Goal: Task Accomplishment & Management: Manage account settings

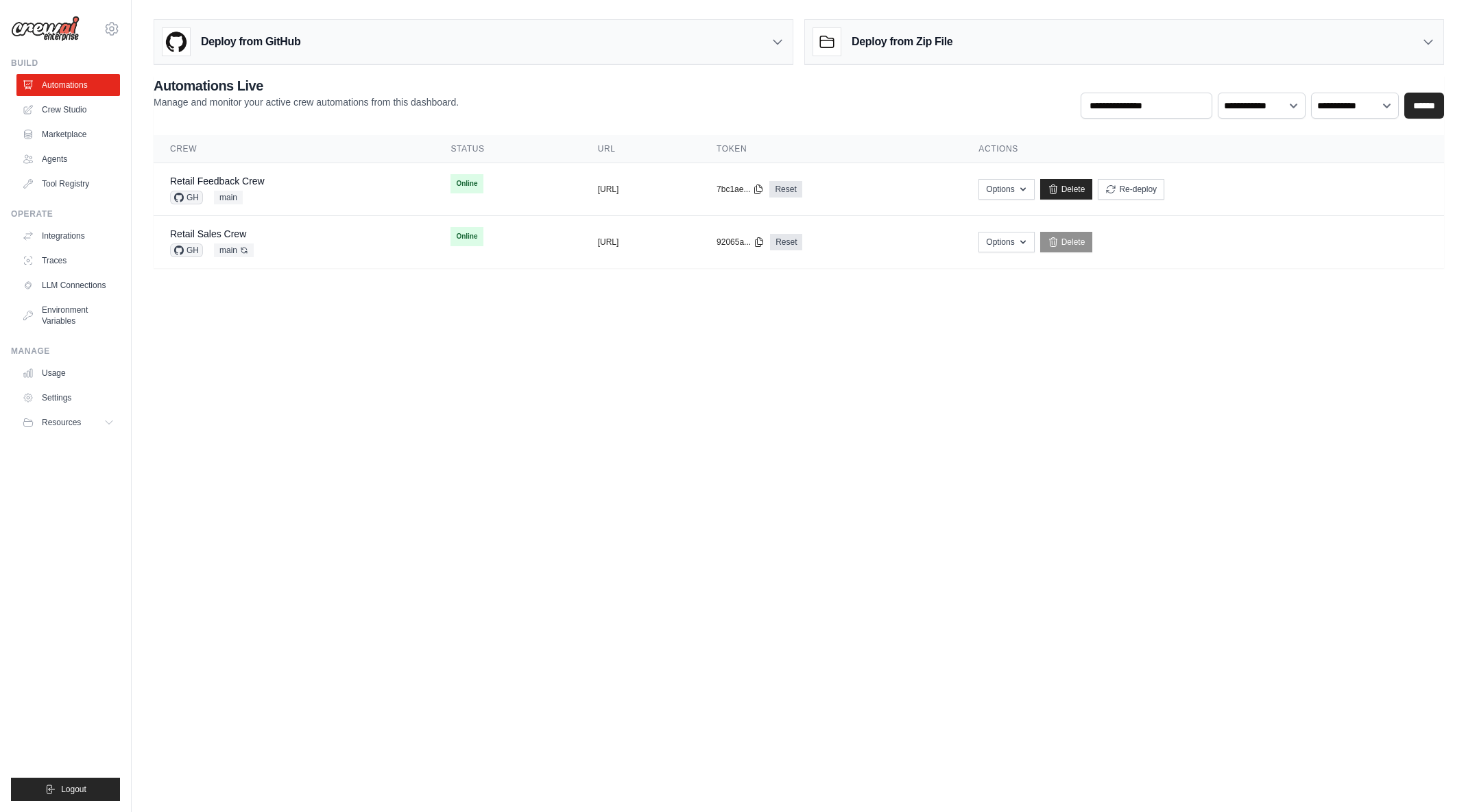
click at [285, 324] on body "[EMAIL_ADDRESS][DOMAIN_NAME] [PERSON_NAME]'s Personal Organization Denodo Techn…" at bounding box center [733, 406] width 1466 height 812
click at [1185, 345] on body "[EMAIL_ADDRESS][DOMAIN_NAME] [PERSON_NAME]'s Personal Organization Denodo Techn…" at bounding box center [733, 406] width 1466 height 812
click at [1205, 301] on body "[EMAIL_ADDRESS][DOMAIN_NAME] [PERSON_NAME]'s Personal Organization Denodo Techn…" at bounding box center [733, 406] width 1466 height 812
click at [1093, 187] on link "Delete" at bounding box center [1066, 189] width 53 height 20
click at [257, 46] on h3 "Deploy from GitHub" at bounding box center [250, 42] width 99 height 17
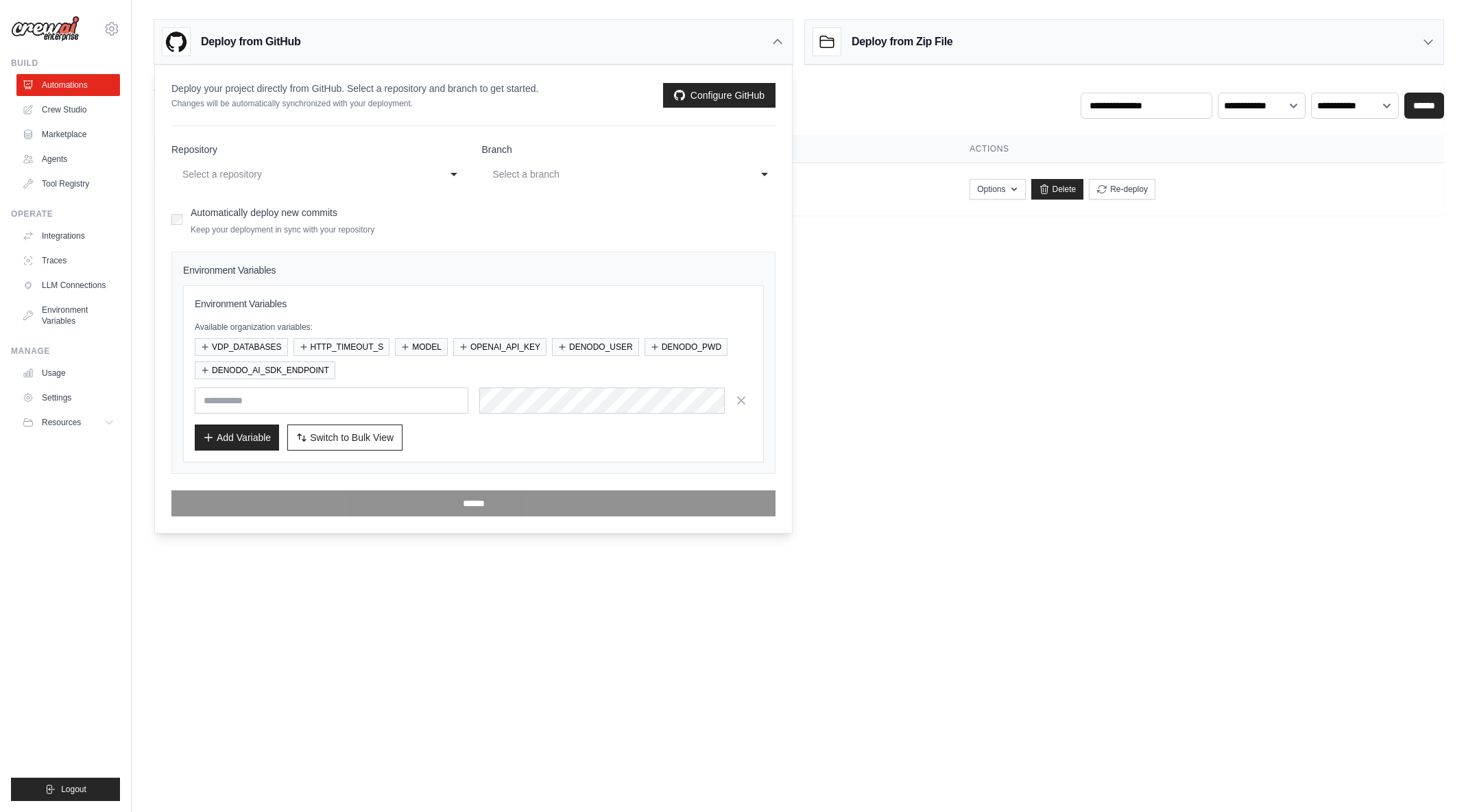
click at [244, 171] on div "Select a repository" at bounding box center [304, 174] width 245 height 17
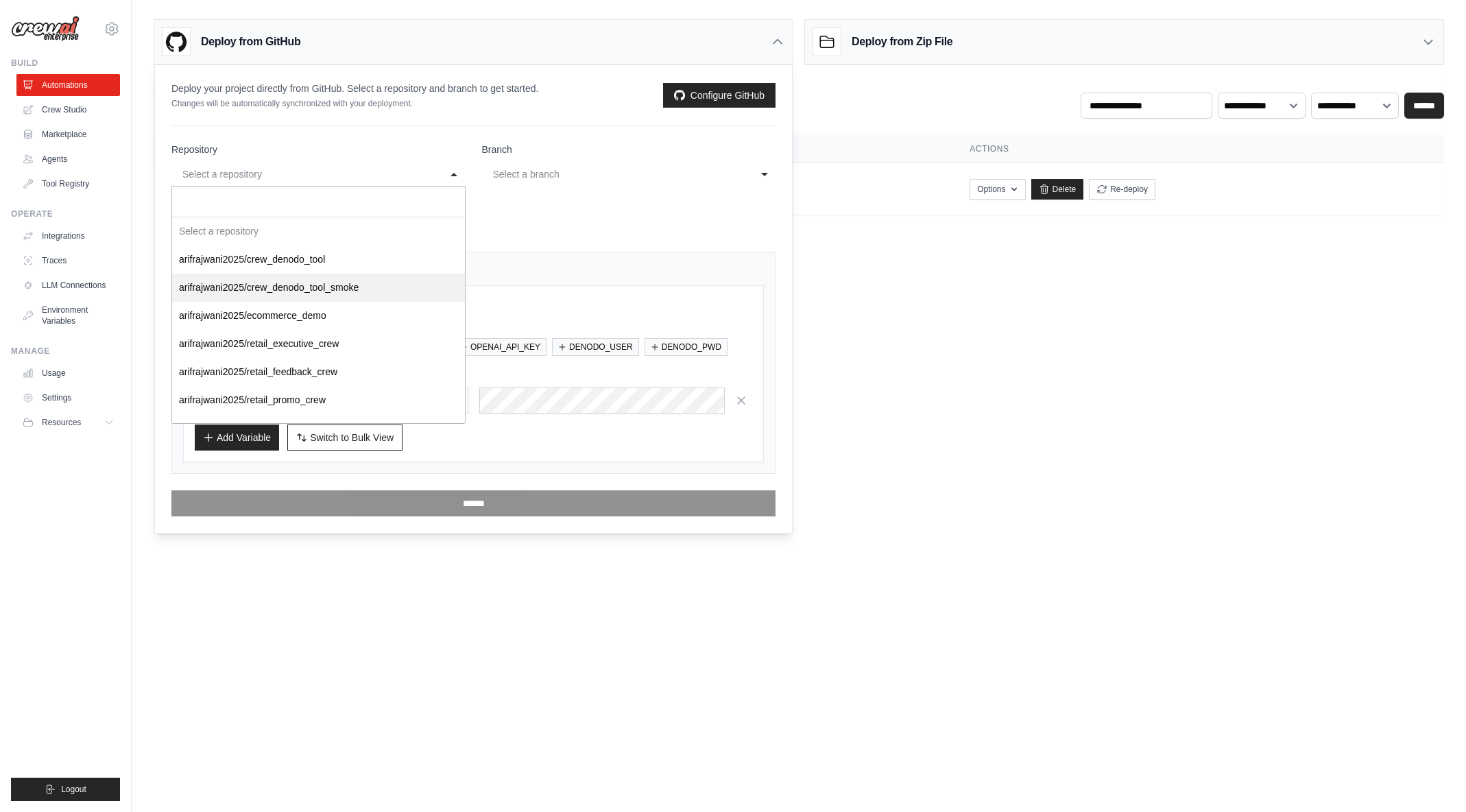
scroll to position [47, 0]
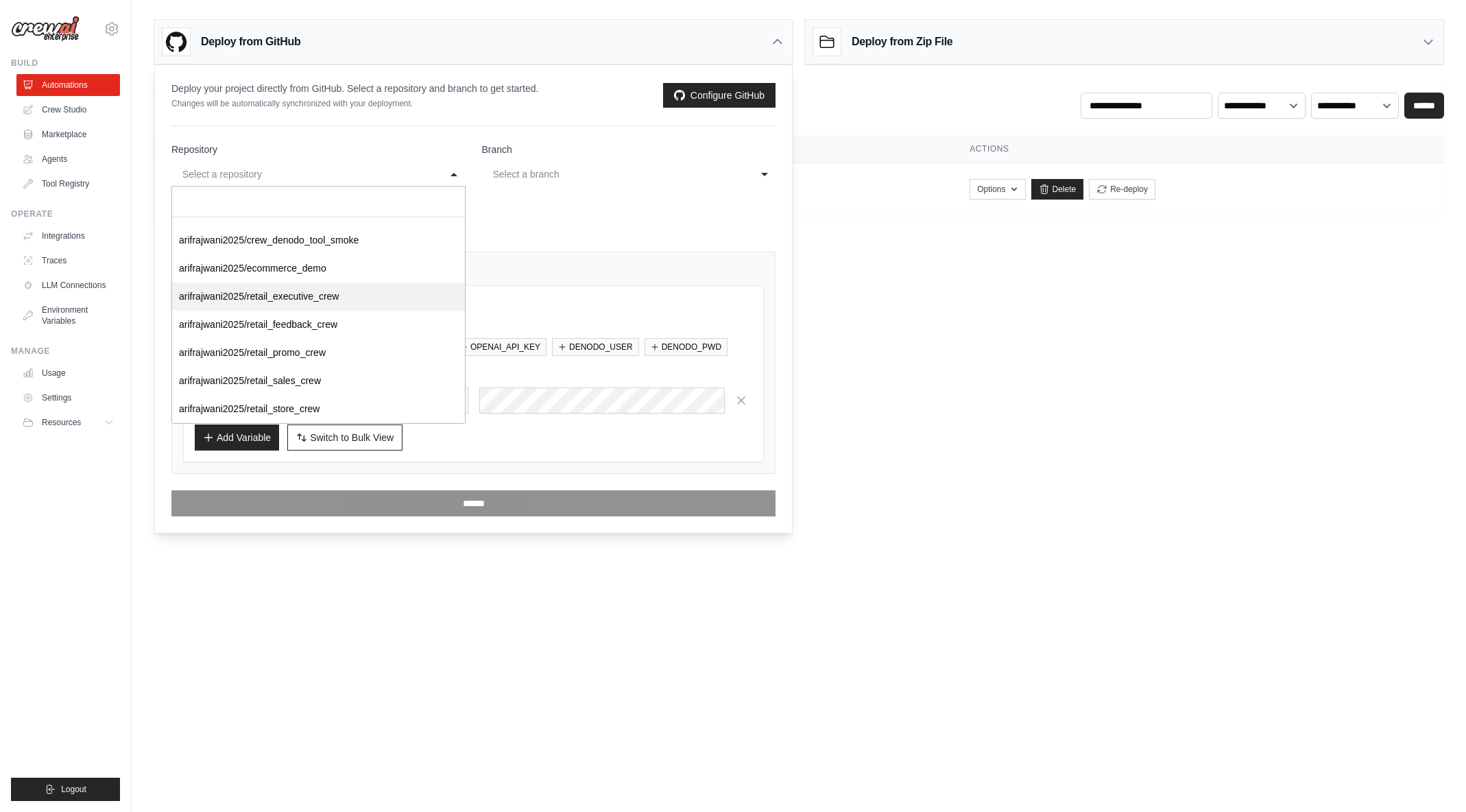
select select "**********"
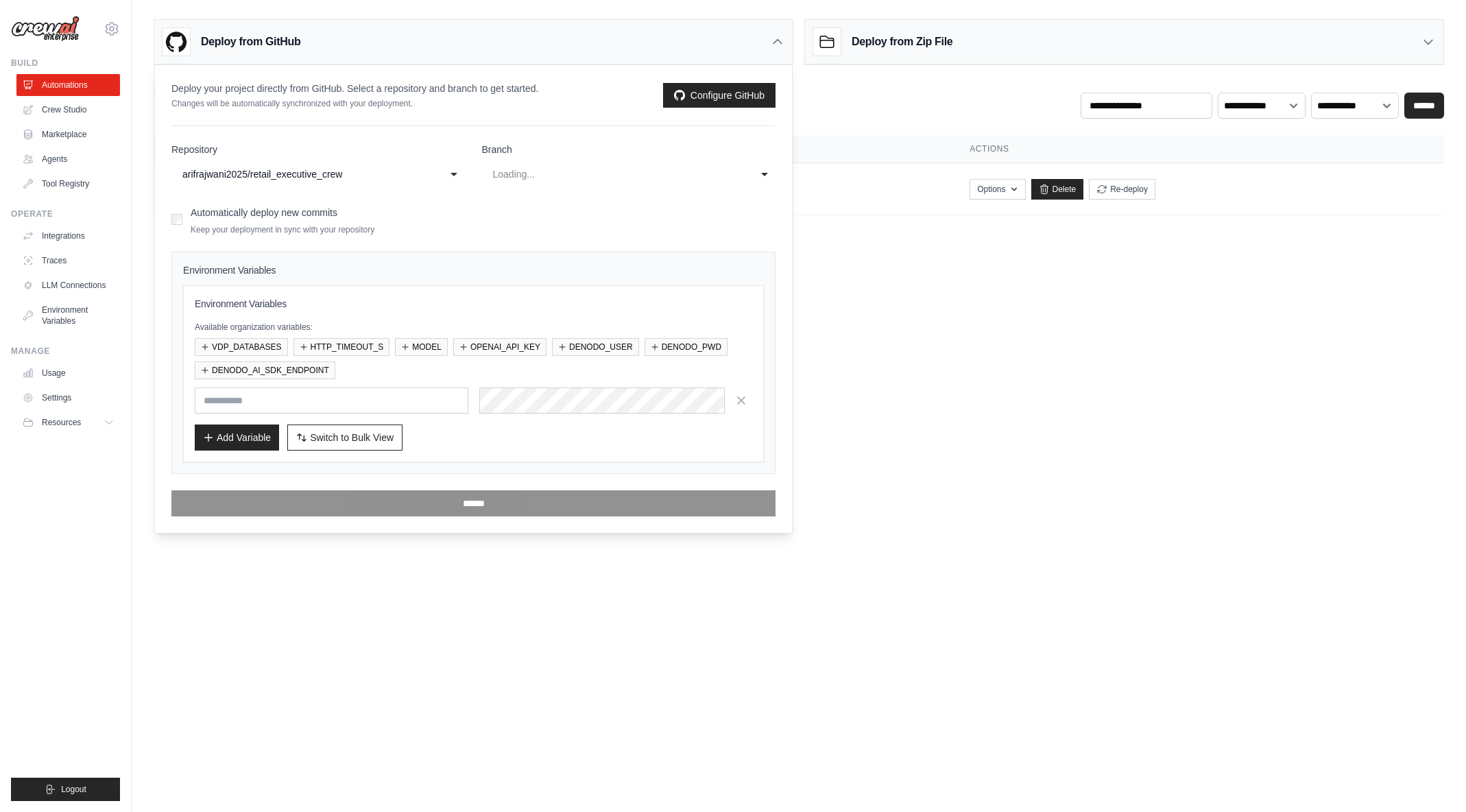
select select "****"
click at [262, 348] on button "VDP_DATABASES" at bounding box center [241, 345] width 93 height 18
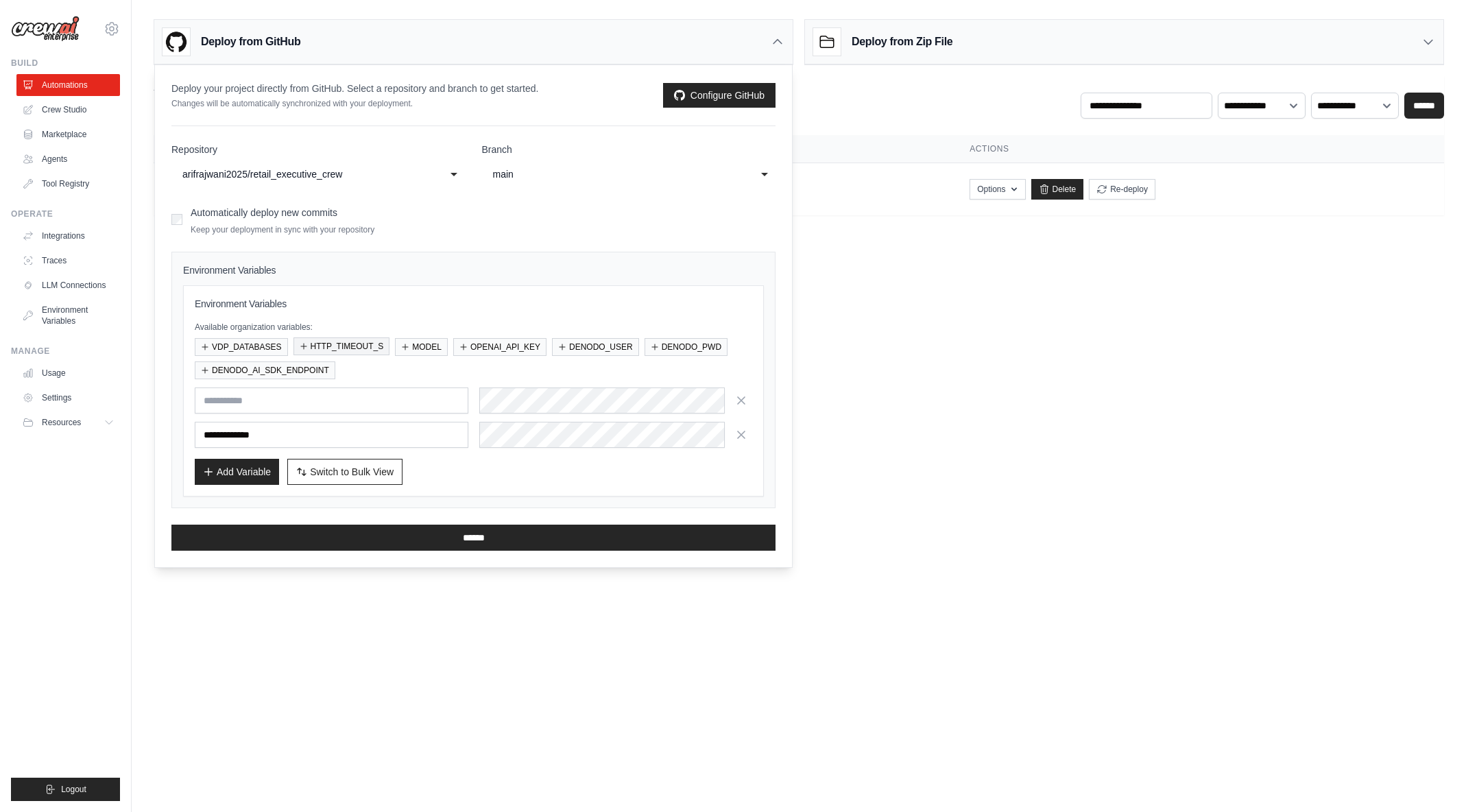
click at [340, 346] on button "HTTP_TIMEOUT_S" at bounding box center [341, 345] width 97 height 18
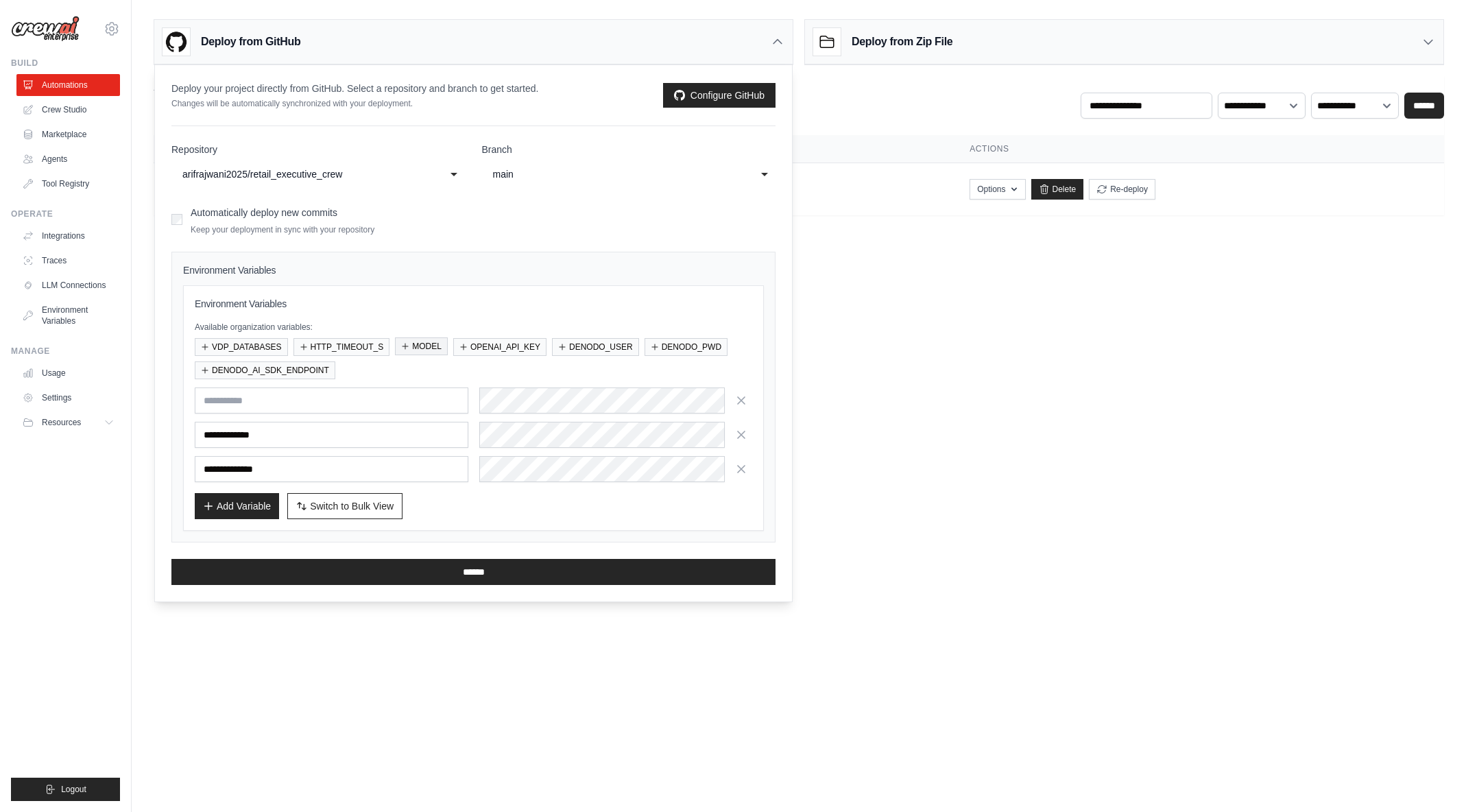
click at [433, 343] on button "MODEL" at bounding box center [421, 345] width 53 height 18
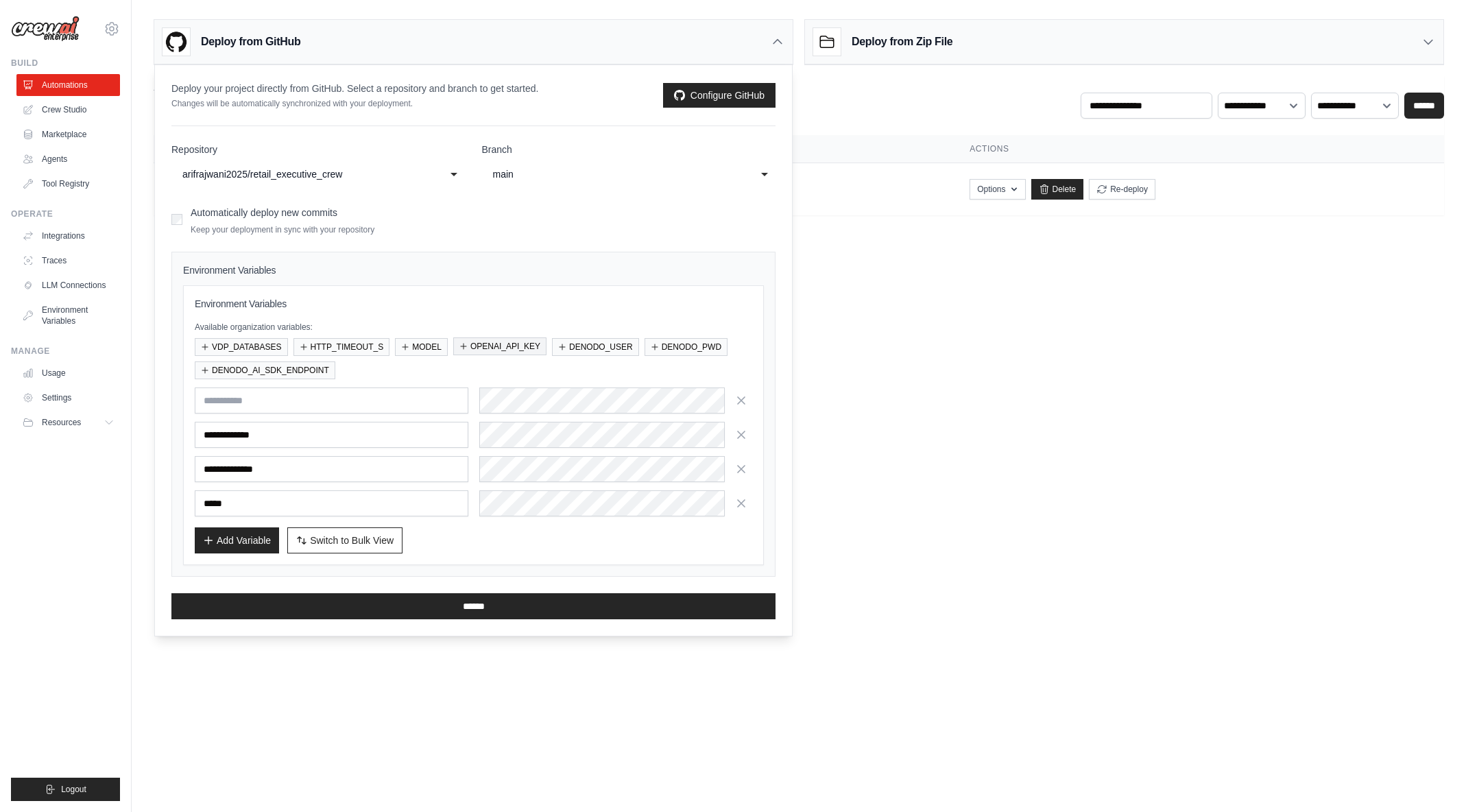
click at [485, 344] on button "OPENAI_API_KEY" at bounding box center [499, 345] width 93 height 18
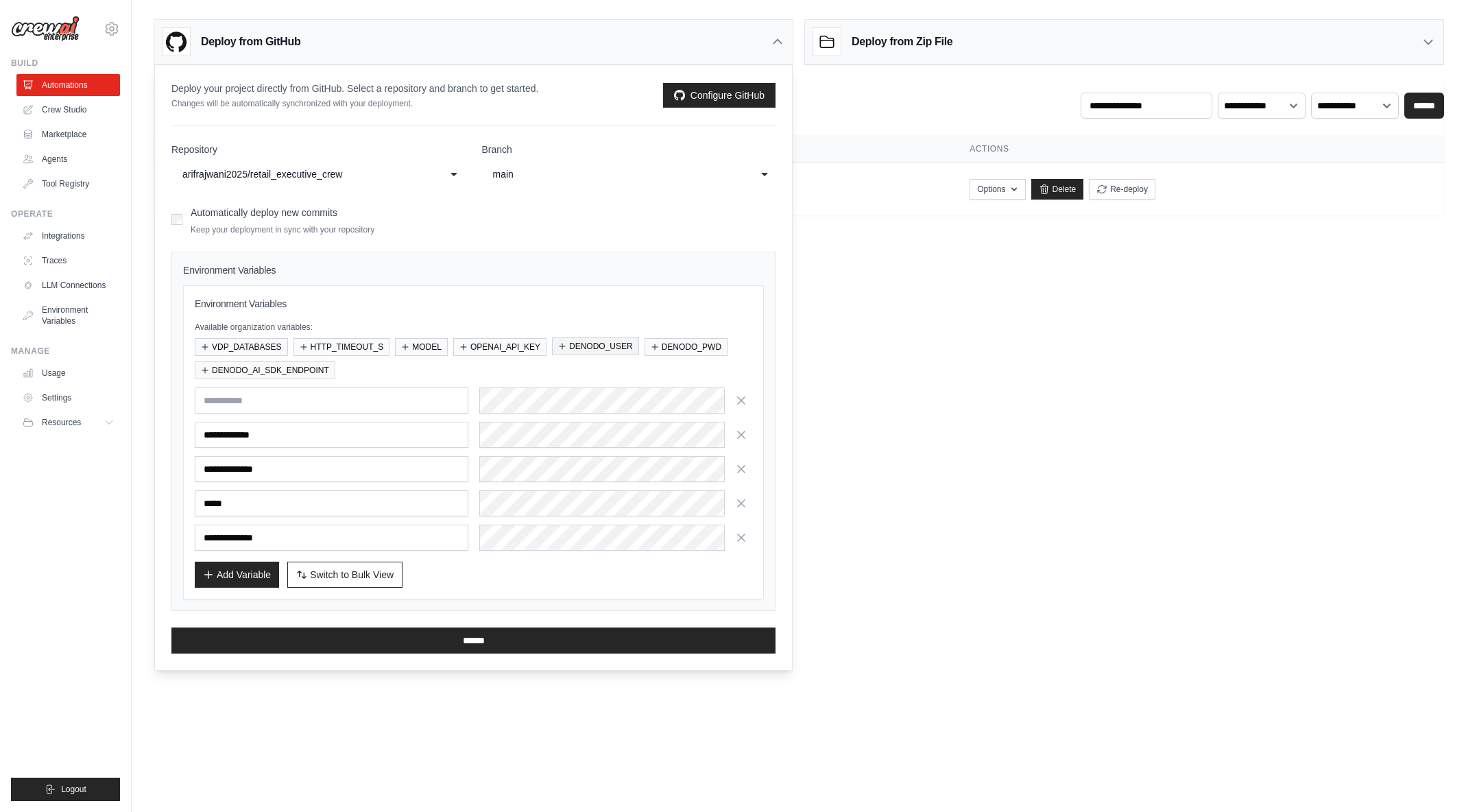
click at [583, 346] on button "DENODO_USER" at bounding box center [596, 345] width 87 height 18
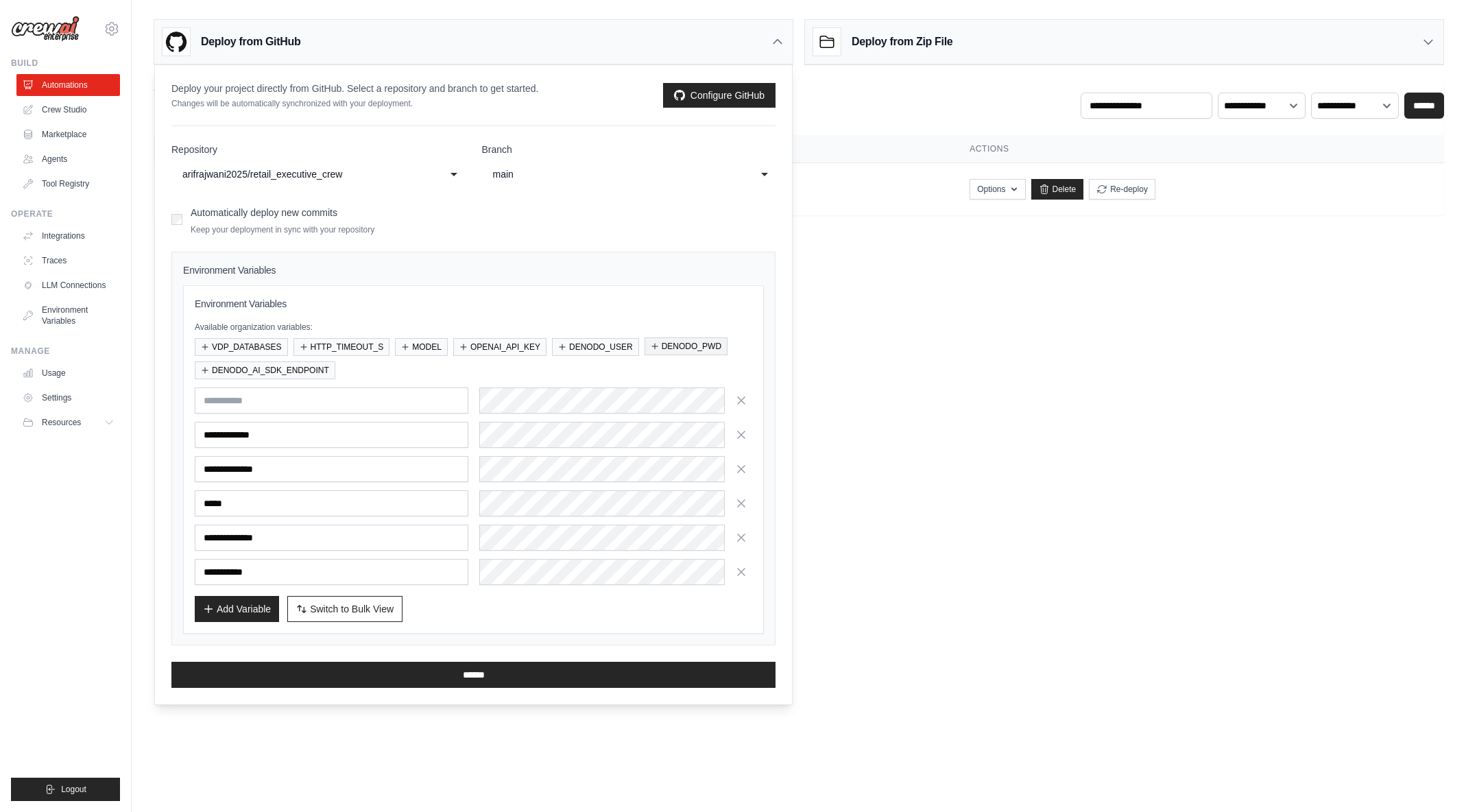
click at [668, 348] on button "DENODO_PWD" at bounding box center [686, 345] width 83 height 18
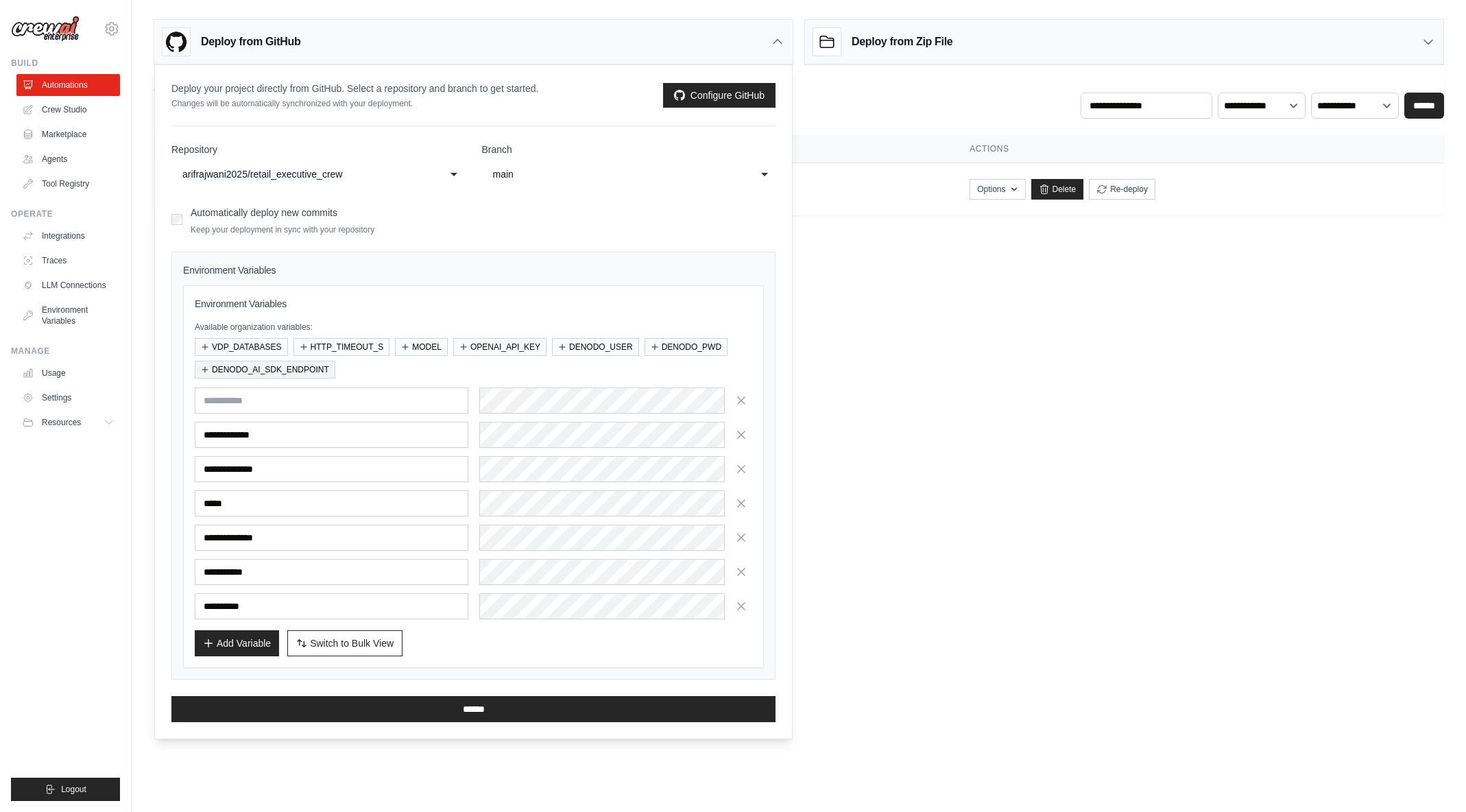
click at [287, 373] on button "DENODO_AI_SDK_ENDPOINT" at bounding box center [265, 369] width 140 height 18
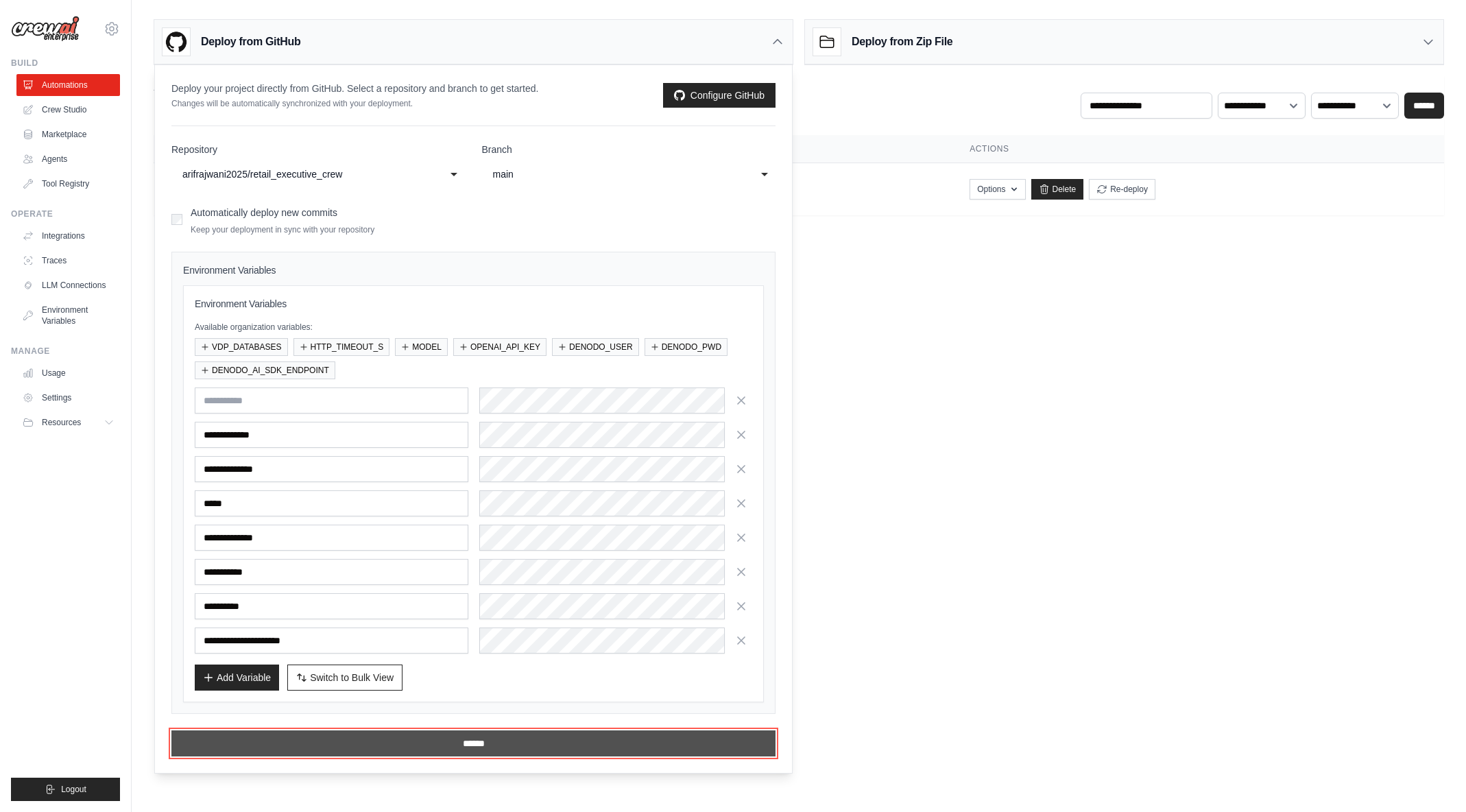
click at [509, 742] on input "******" at bounding box center [473, 743] width 604 height 26
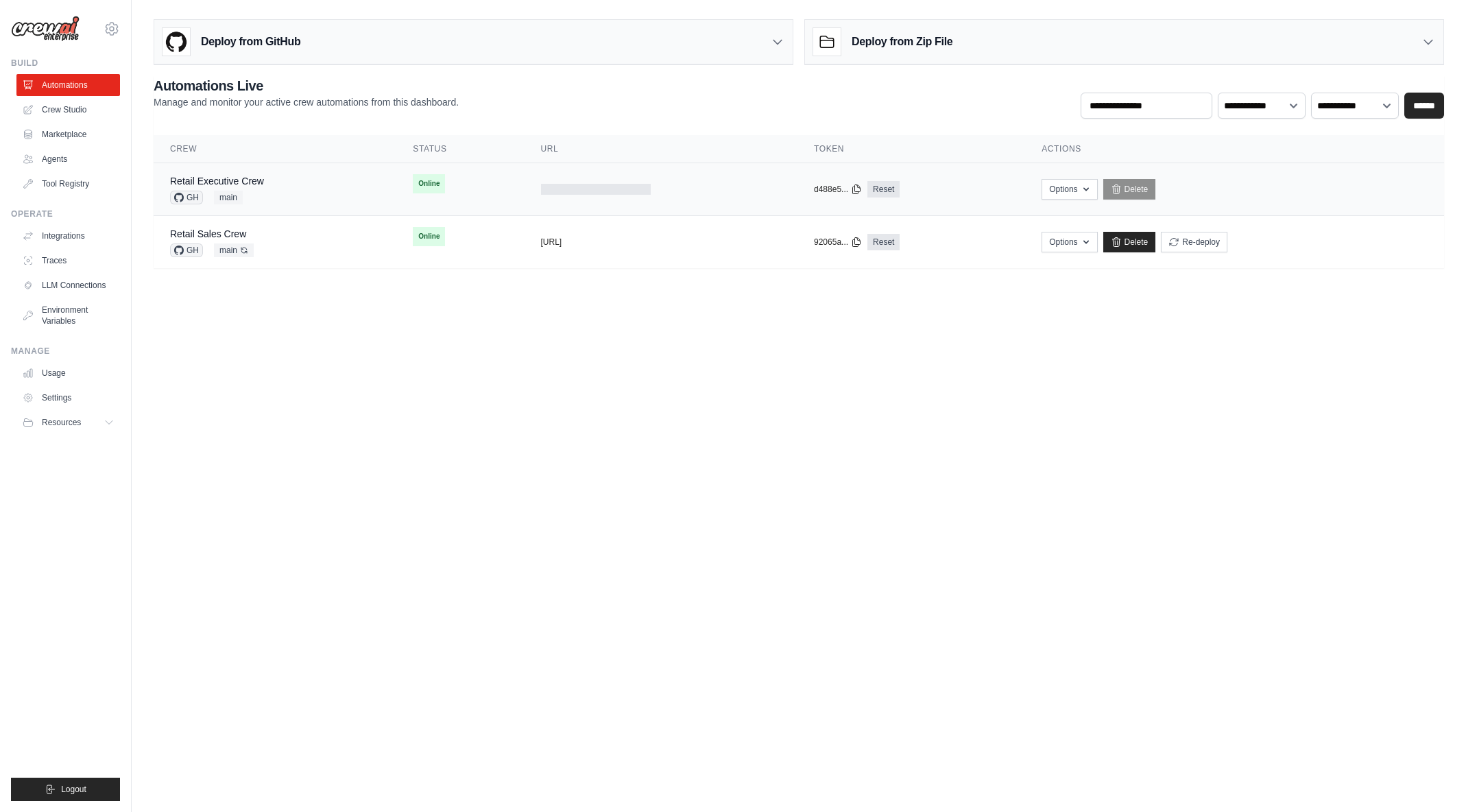
click at [297, 184] on div "Retail Executive Crew GH main" at bounding box center [275, 189] width 210 height 30
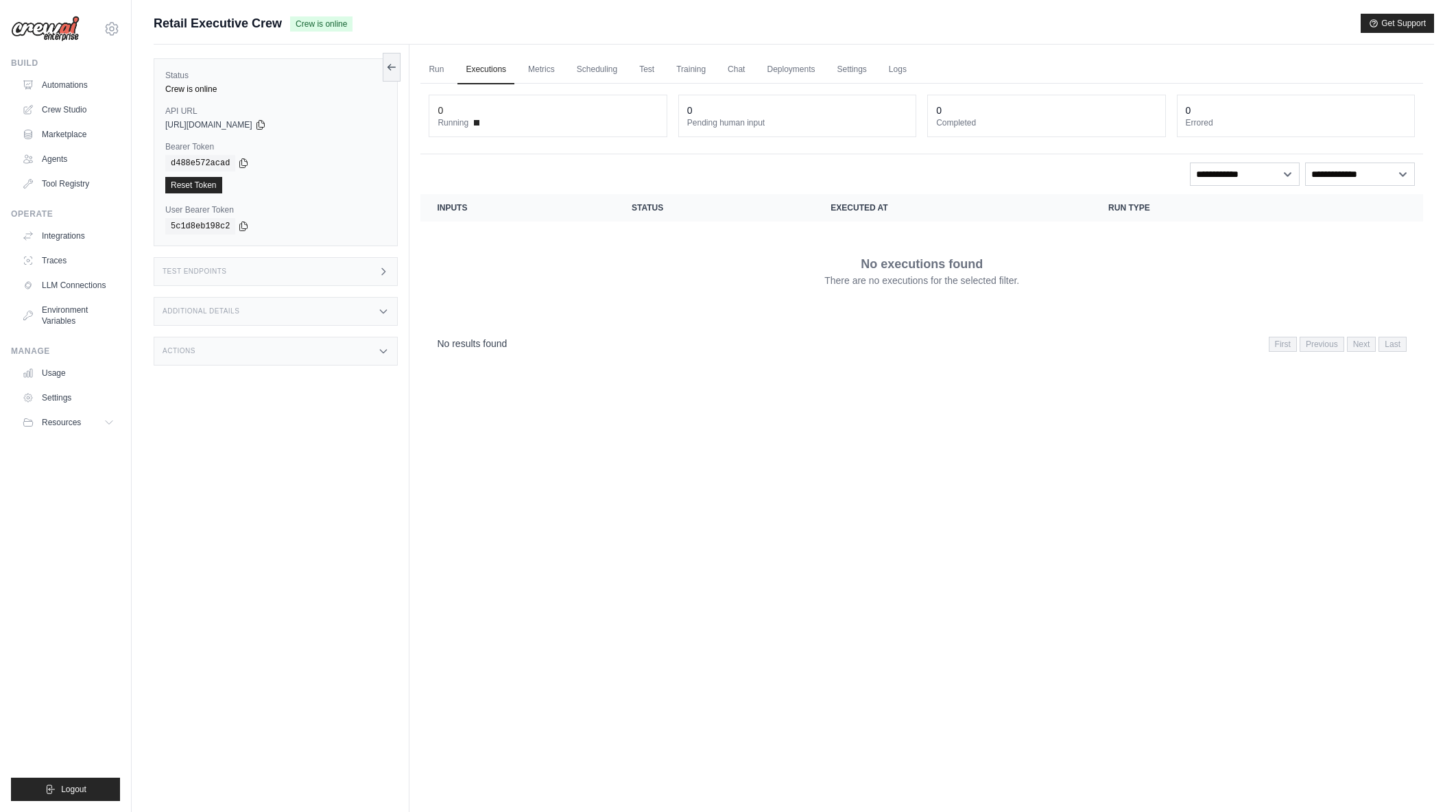
click at [384, 273] on icon at bounding box center [383, 271] width 3 height 6
click at [430, 304] on header "/inputs Retrieve the required inputs for your crew" at bounding box center [609, 319] width 387 height 44
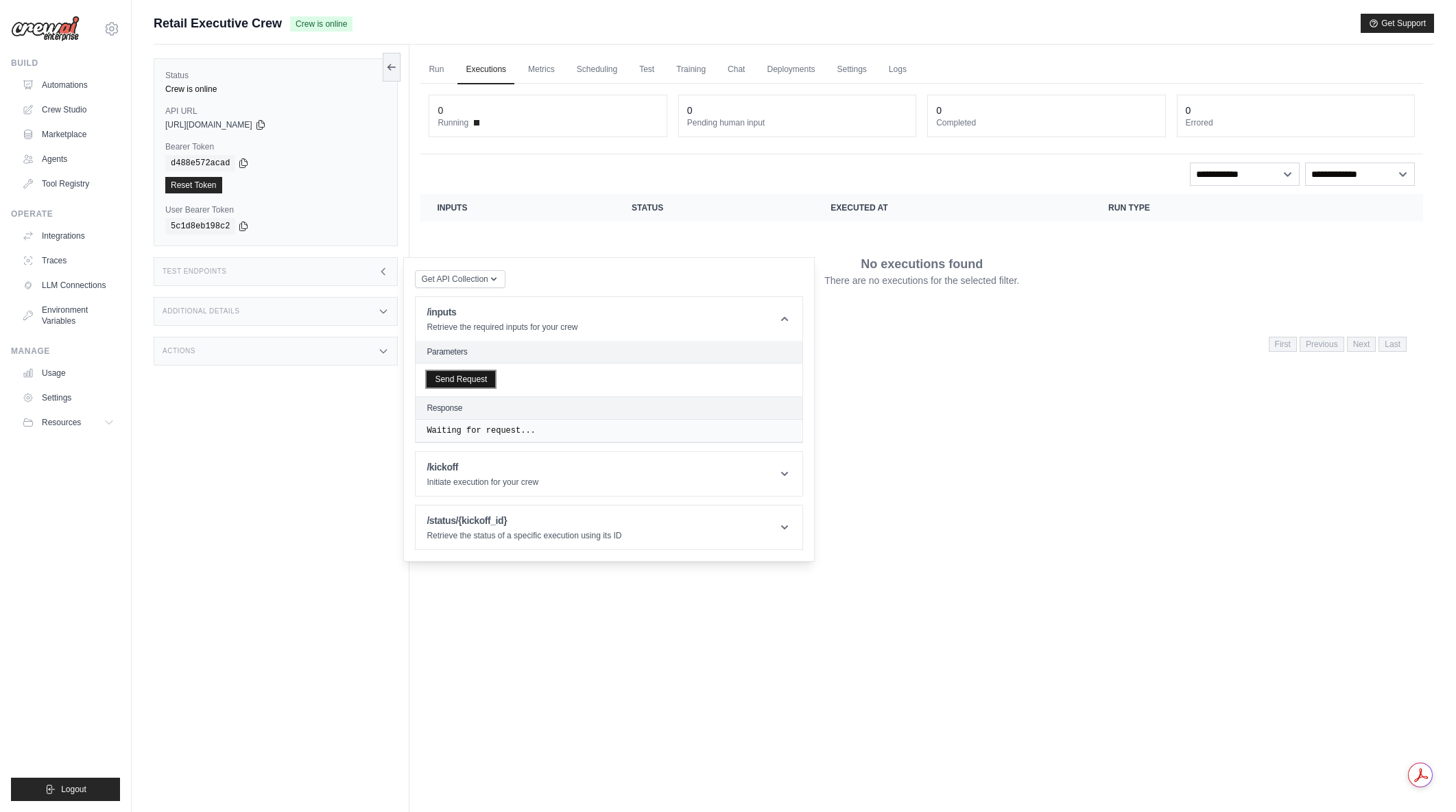
click at [456, 376] on button "Send Request" at bounding box center [461, 379] width 69 height 17
click at [432, 74] on link "Run" at bounding box center [436, 70] width 32 height 29
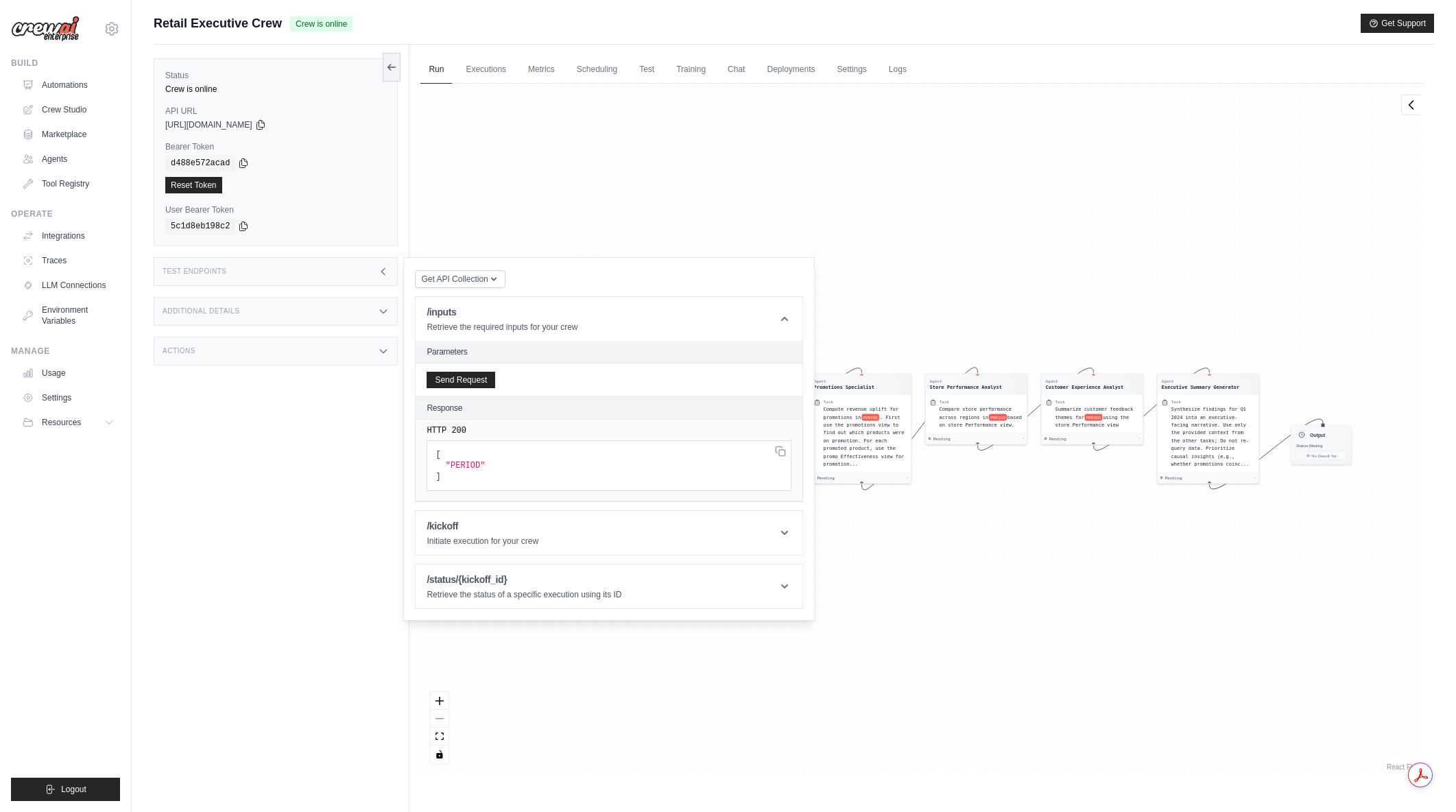
click at [375, 268] on div "Test Endpoints" at bounding box center [276, 272] width 244 height 29
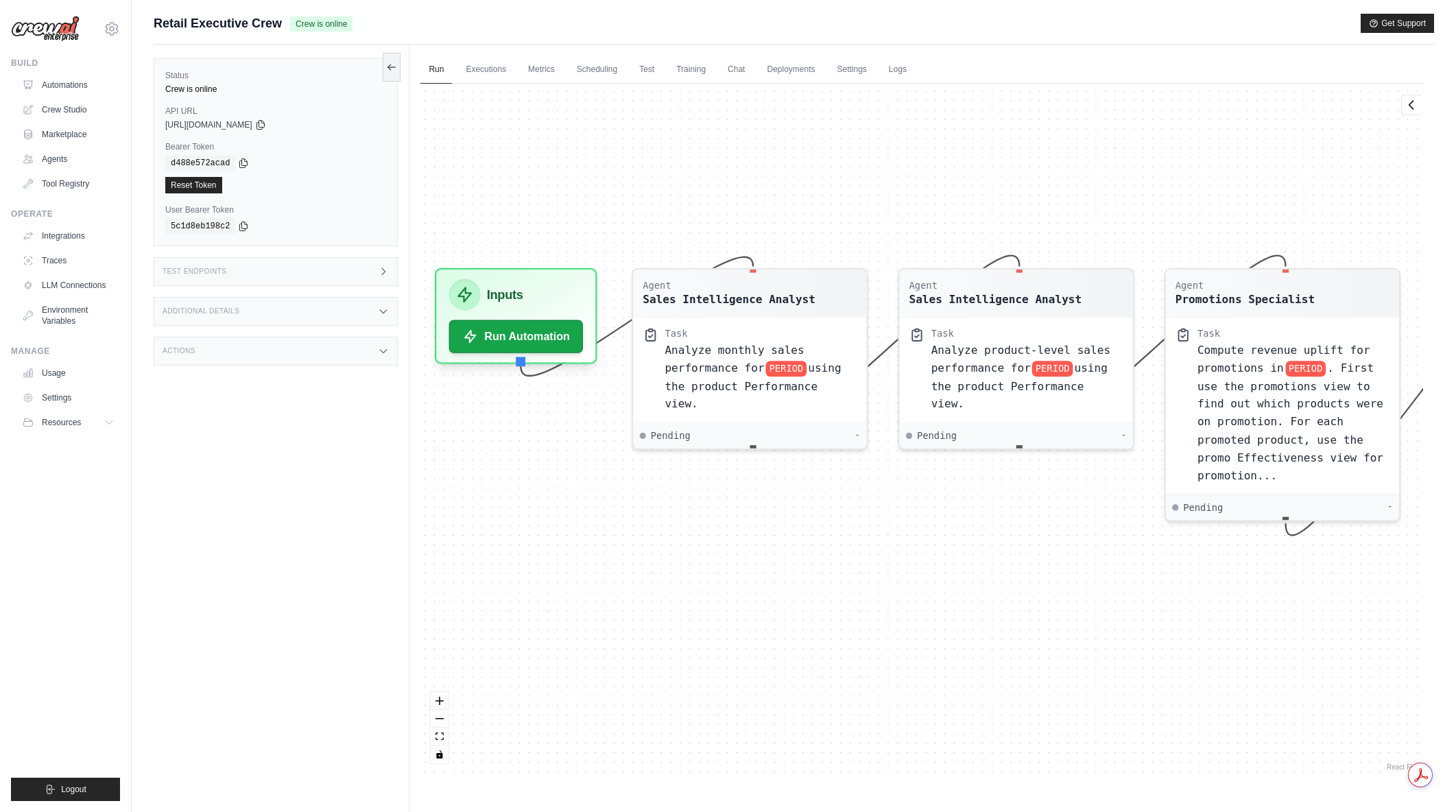
drag, startPoint x: 662, startPoint y: 499, endPoint x: 777, endPoint y: 655, distance: 193.8
click at [777, 655] on div "Agent Sales Intelligence Analyst Task Analyze monthly sales performance for PER…" at bounding box center [921, 429] width 1002 height 690
click at [537, 334] on button "Run Automation" at bounding box center [515, 330] width 140 height 35
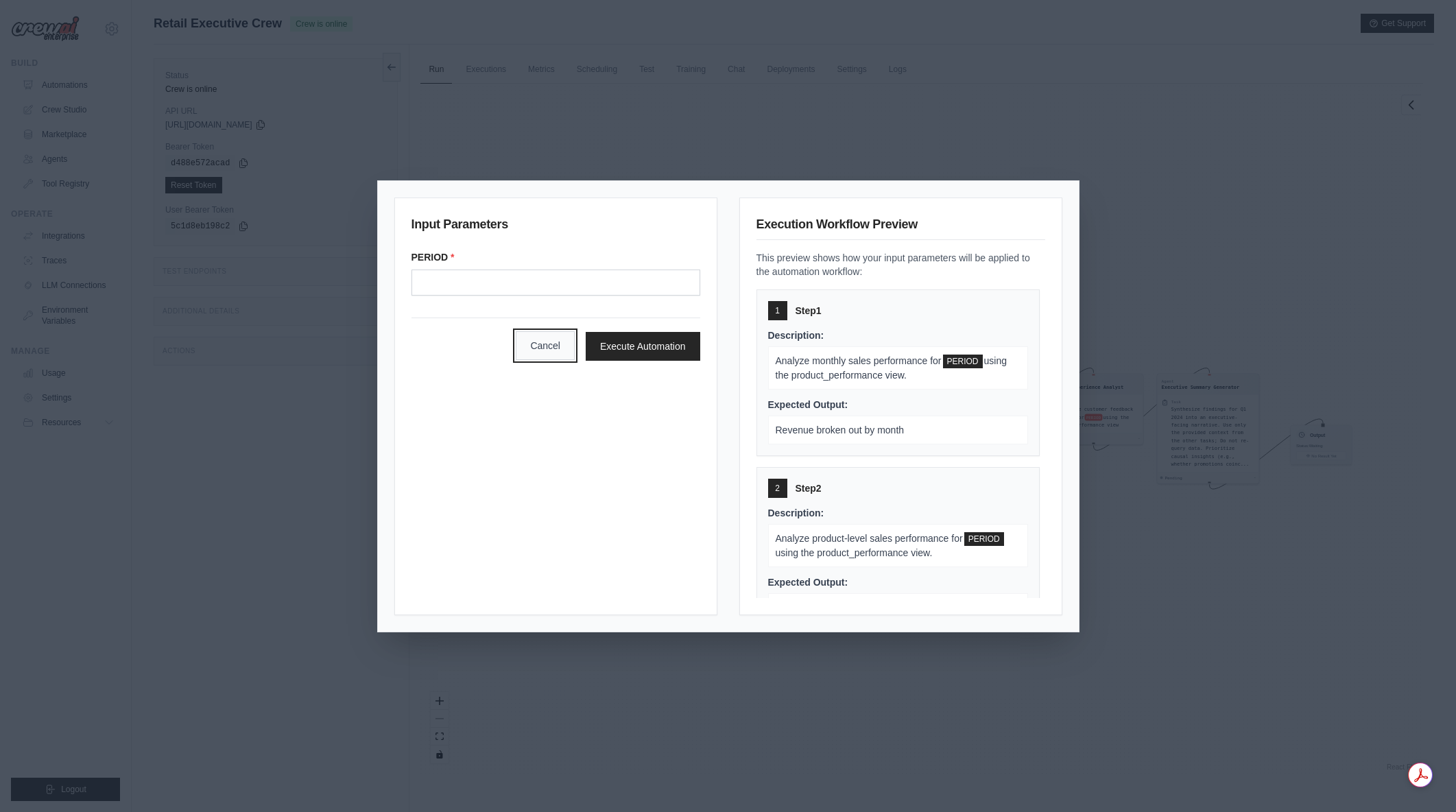
click at [543, 357] on button "Cancel" at bounding box center [545, 345] width 59 height 29
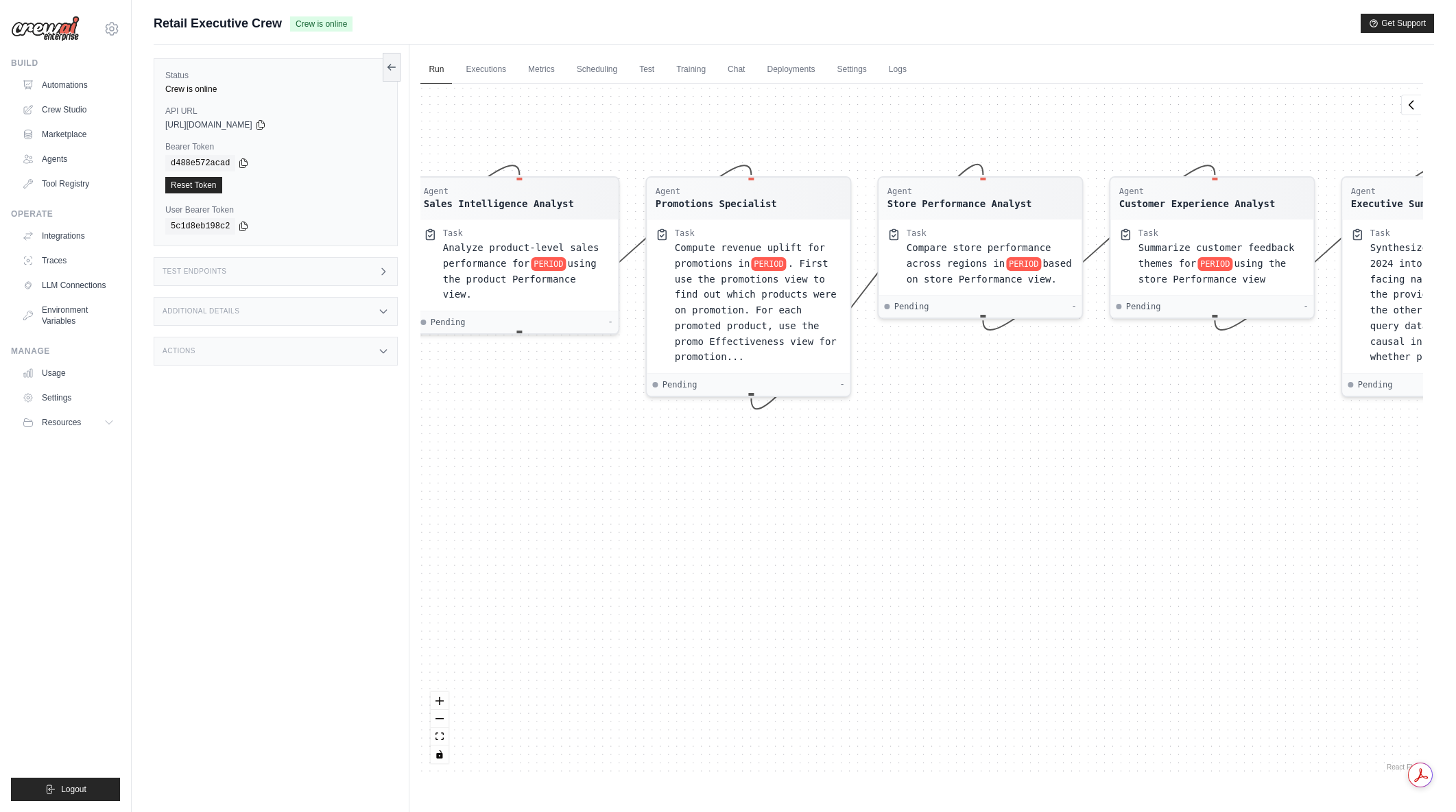
drag, startPoint x: 912, startPoint y: 583, endPoint x: 694, endPoint y: 598, distance: 218.5
click at [657, 594] on div "Agent Sales Intelligence Analyst Task Analyze monthly sales performance for PER…" at bounding box center [921, 429] width 1002 height 690
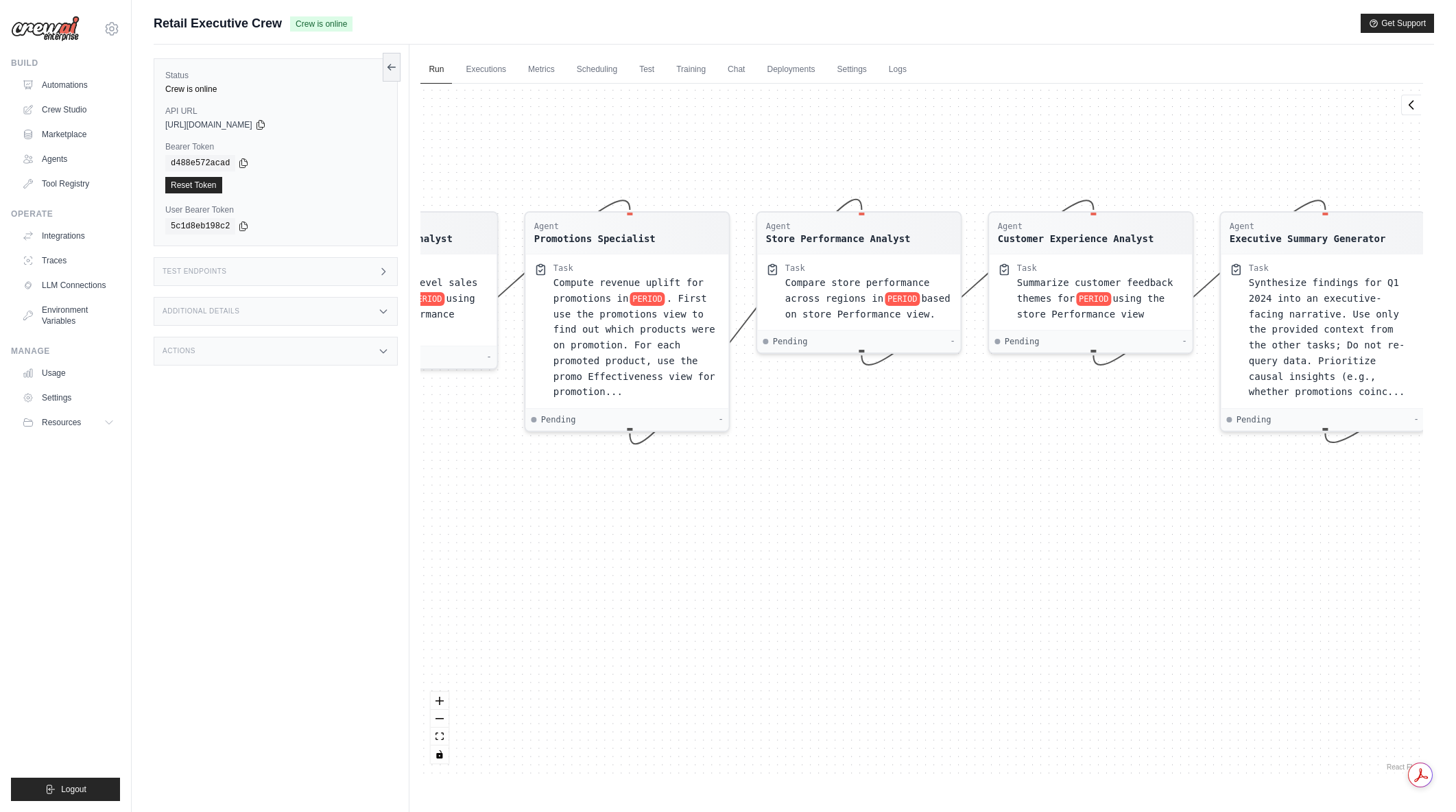
drag, startPoint x: 1047, startPoint y: 600, endPoint x: 925, endPoint y: 635, distance: 126.9
click at [925, 635] on div "Agent Sales Intelligence Analyst Task Analyze monthly sales performance for PER…" at bounding box center [921, 429] width 1002 height 690
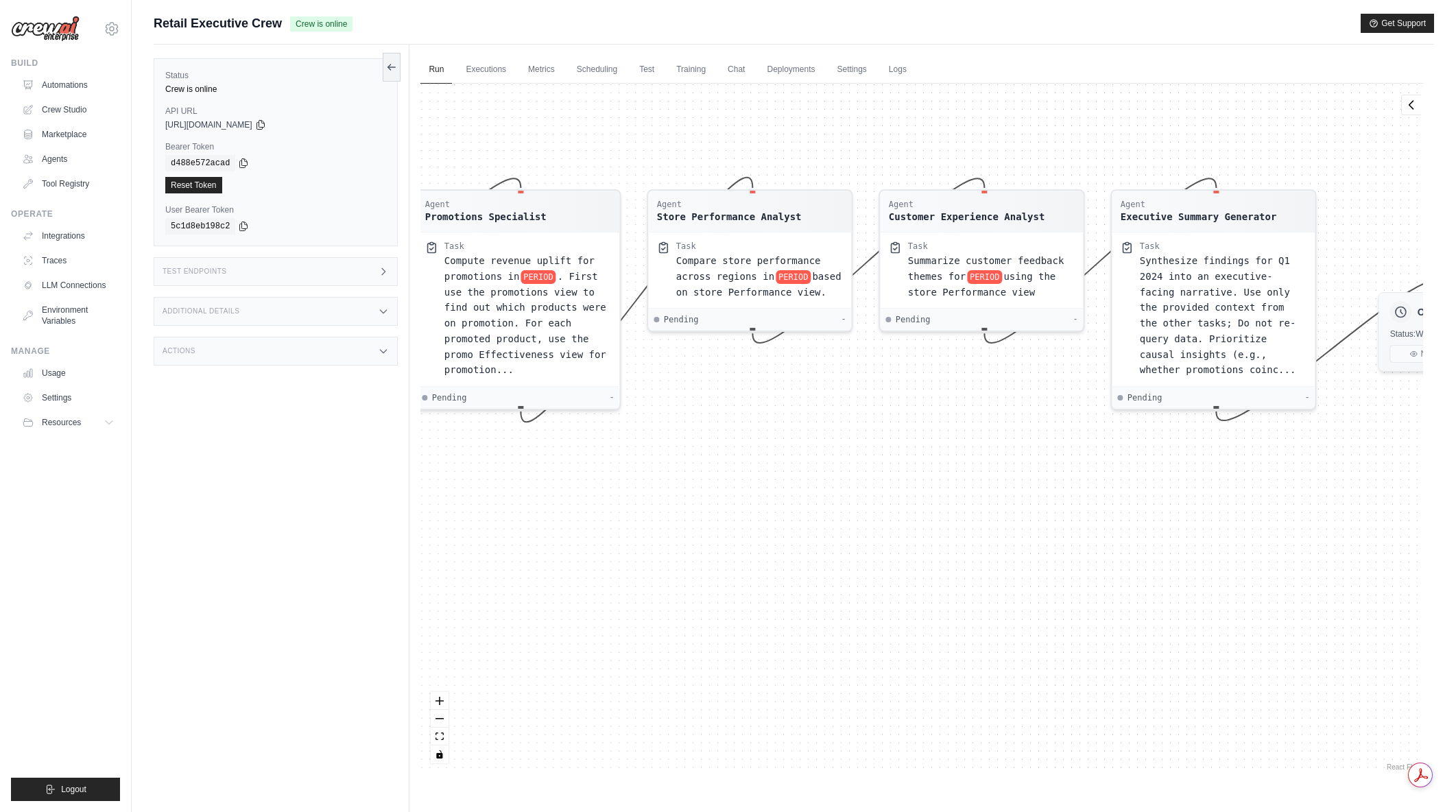
drag, startPoint x: 1133, startPoint y: 608, endPoint x: 1025, endPoint y: 586, distance: 110.2
click at [1025, 586] on div "Agent Sales Intelligence Analyst Task Analyze monthly sales performance for PER…" at bounding box center [921, 429] width 1002 height 690
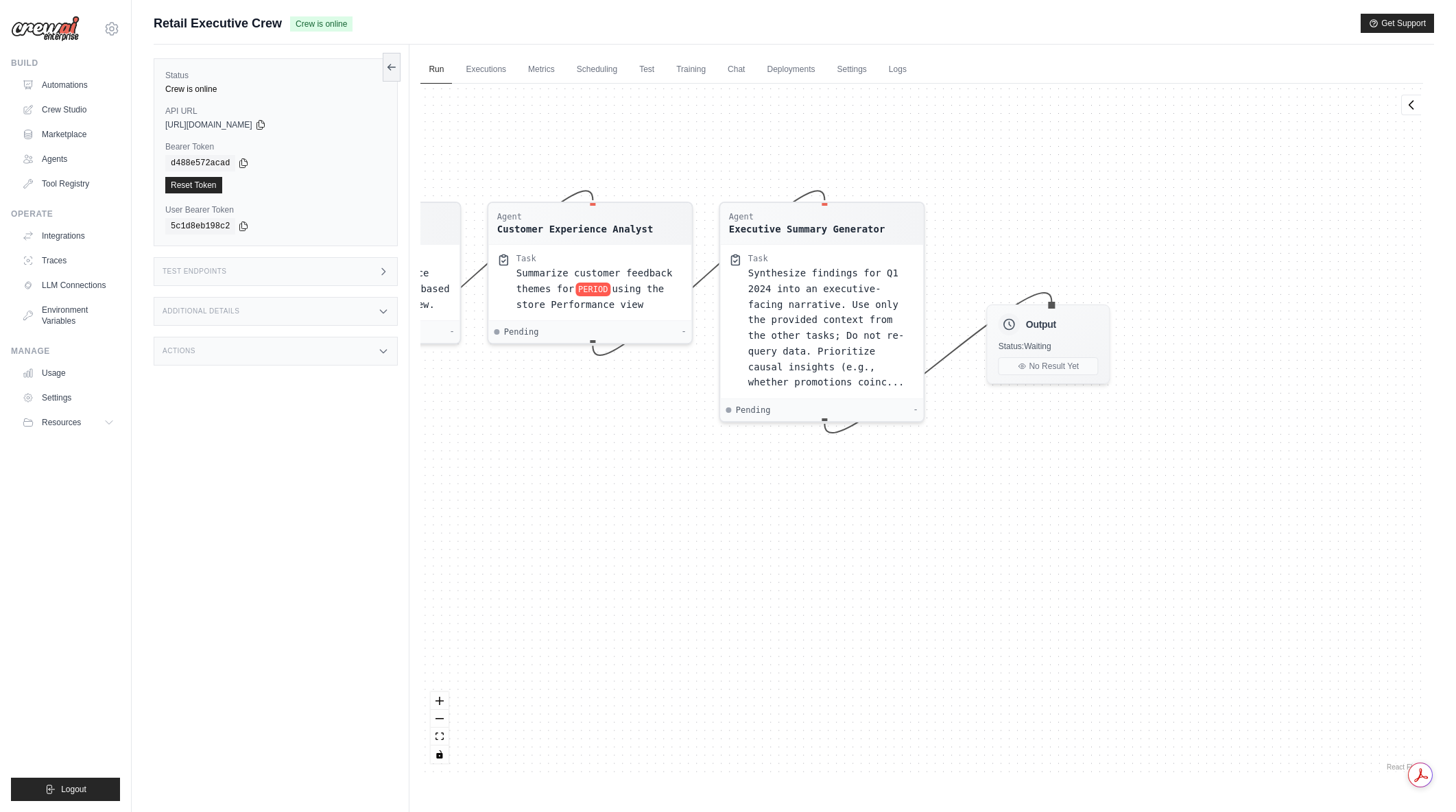
drag, startPoint x: 1096, startPoint y: 593, endPoint x: 704, endPoint y: 605, distance: 392.2
click at [704, 605] on div "Agent Sales Intelligence Analyst Task Analyze monthly sales performance for PER…" at bounding box center [921, 429] width 1002 height 690
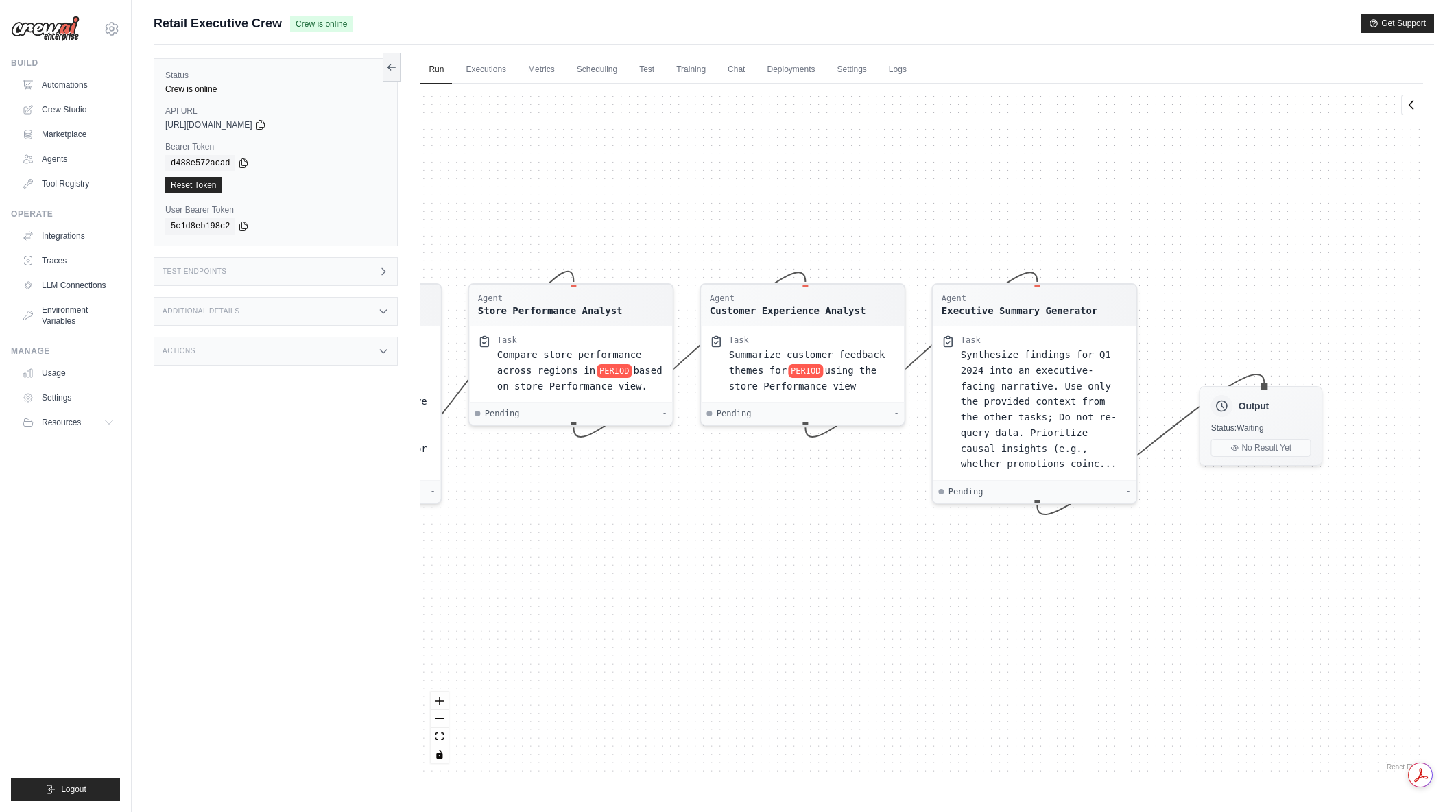
drag, startPoint x: 881, startPoint y: 548, endPoint x: 1094, endPoint y: 630, distance: 228.2
click at [1094, 630] on div "Agent Sales Intelligence Analyst Task Analyze monthly sales performance for PER…" at bounding box center [921, 429] width 1002 height 690
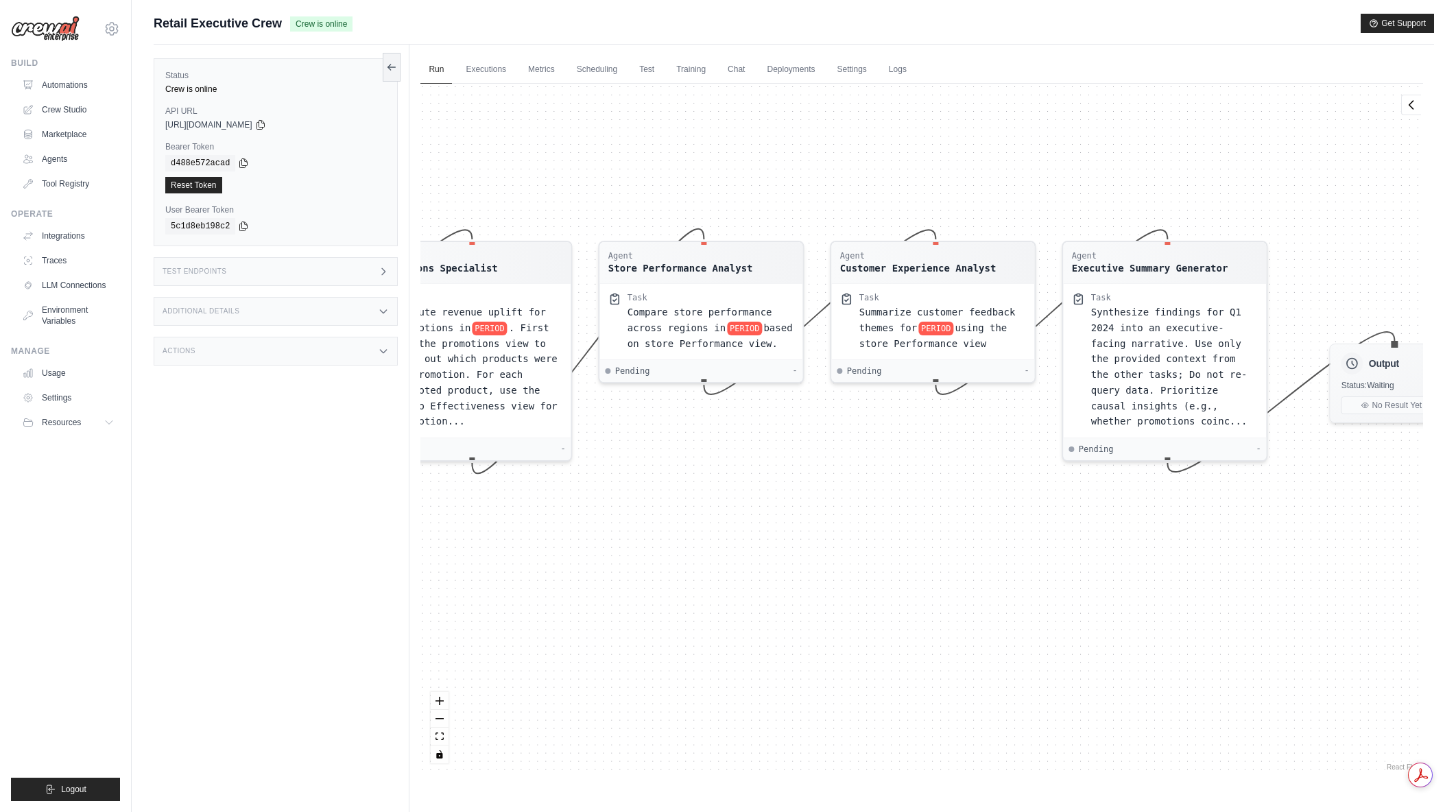
drag, startPoint x: 643, startPoint y: 720, endPoint x: 807, endPoint y: 698, distance: 165.5
click at [981, 672] on div "Agent Sales Intelligence Analyst Task Analyze monthly sales performance for PER…" at bounding box center [921, 429] width 1002 height 690
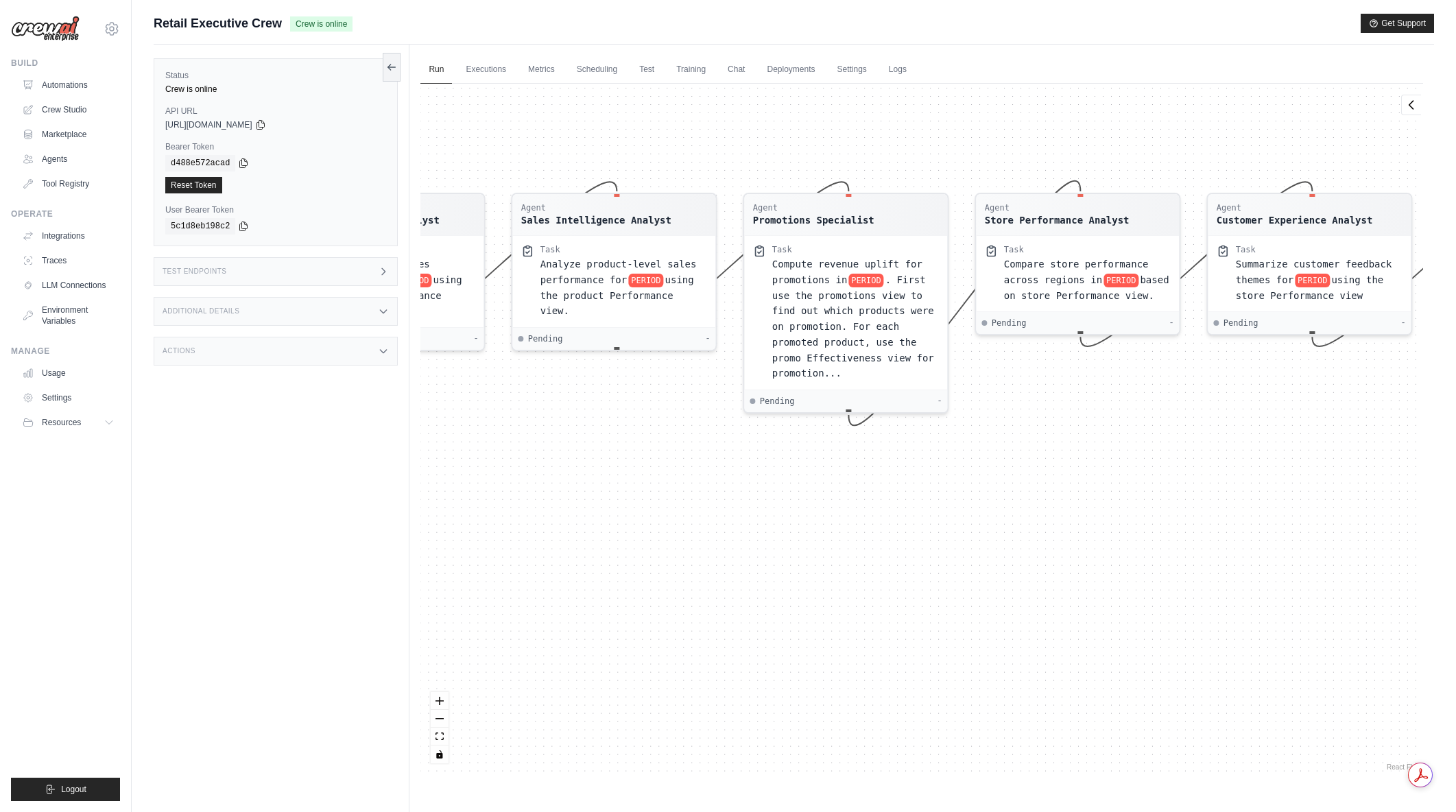
drag, startPoint x: 731, startPoint y: 693, endPoint x: 925, endPoint y: 650, distance: 198.7
click at [925, 650] on div "Agent Sales Intelligence Analyst Task Analyze monthly sales performance for PER…" at bounding box center [921, 429] width 1002 height 690
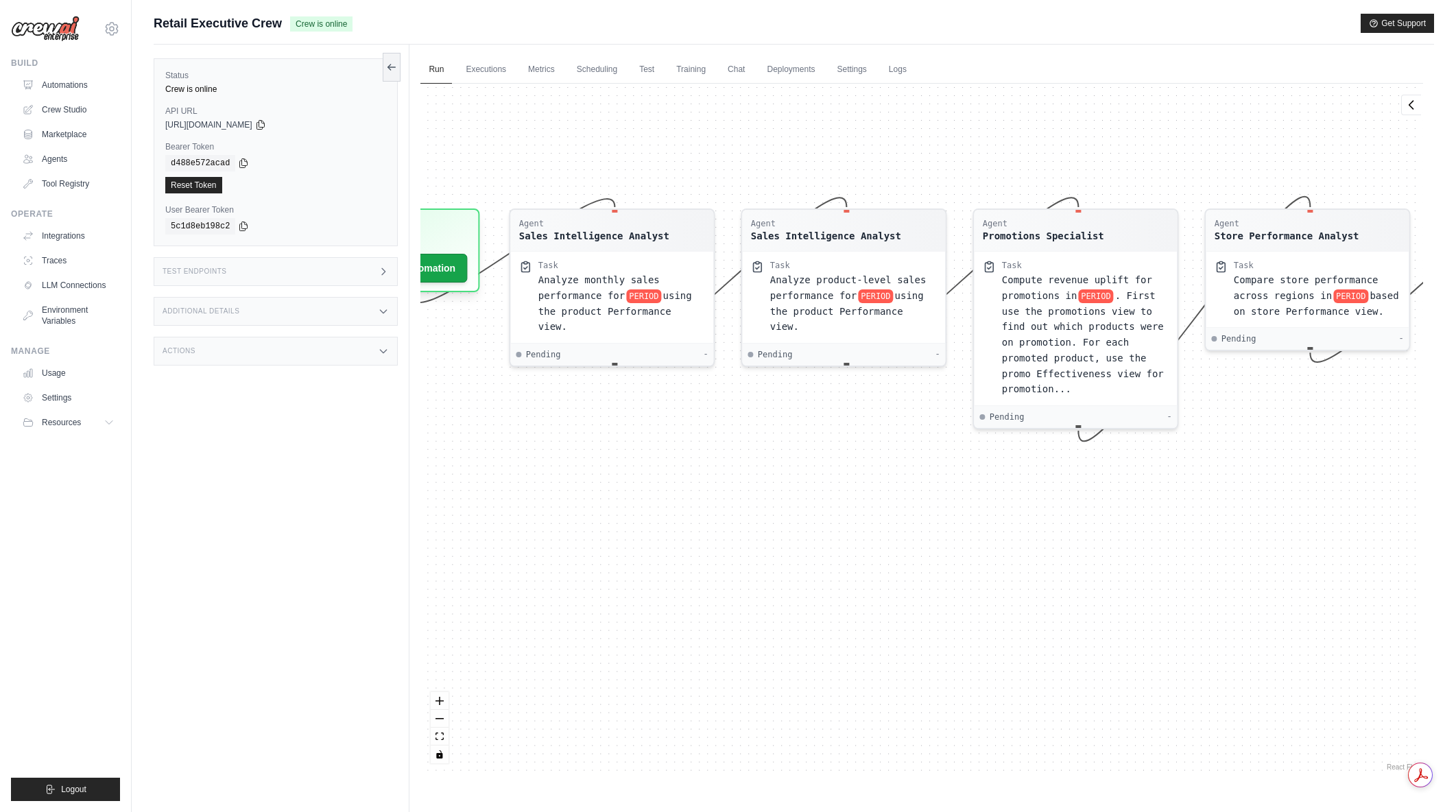
drag, startPoint x: 831, startPoint y: 664, endPoint x: 929, endPoint y: 652, distance: 98.7
click at [1031, 680] on div "Agent Sales Intelligence Analyst Task Analyze monthly sales performance for PER…" at bounding box center [921, 429] width 1002 height 690
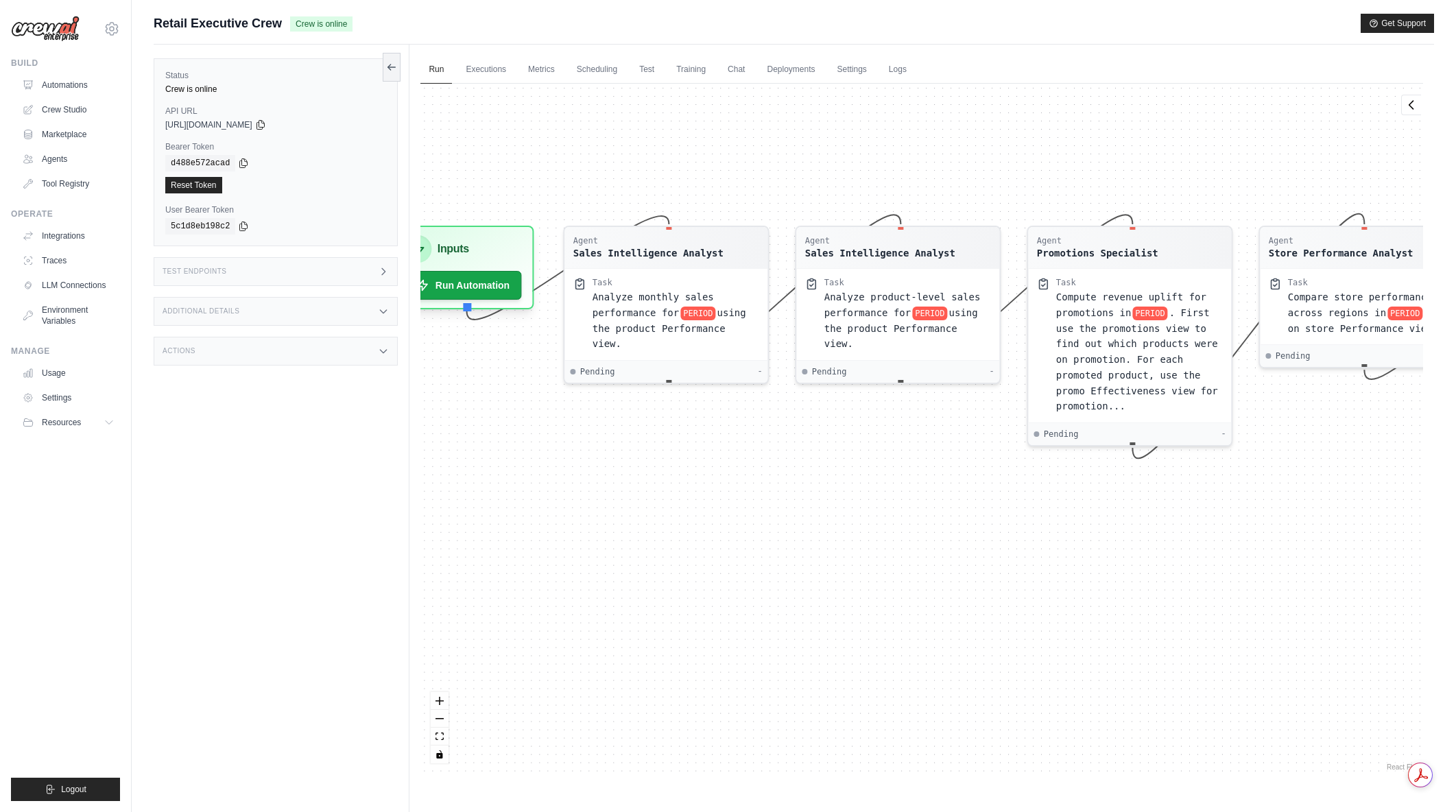
drag, startPoint x: 794, startPoint y: 625, endPoint x: 773, endPoint y: 670, distance: 49.7
click at [773, 670] on div "Agent Sales Intelligence Analyst Task Analyze monthly sales performance for PER…" at bounding box center [921, 429] width 1002 height 690
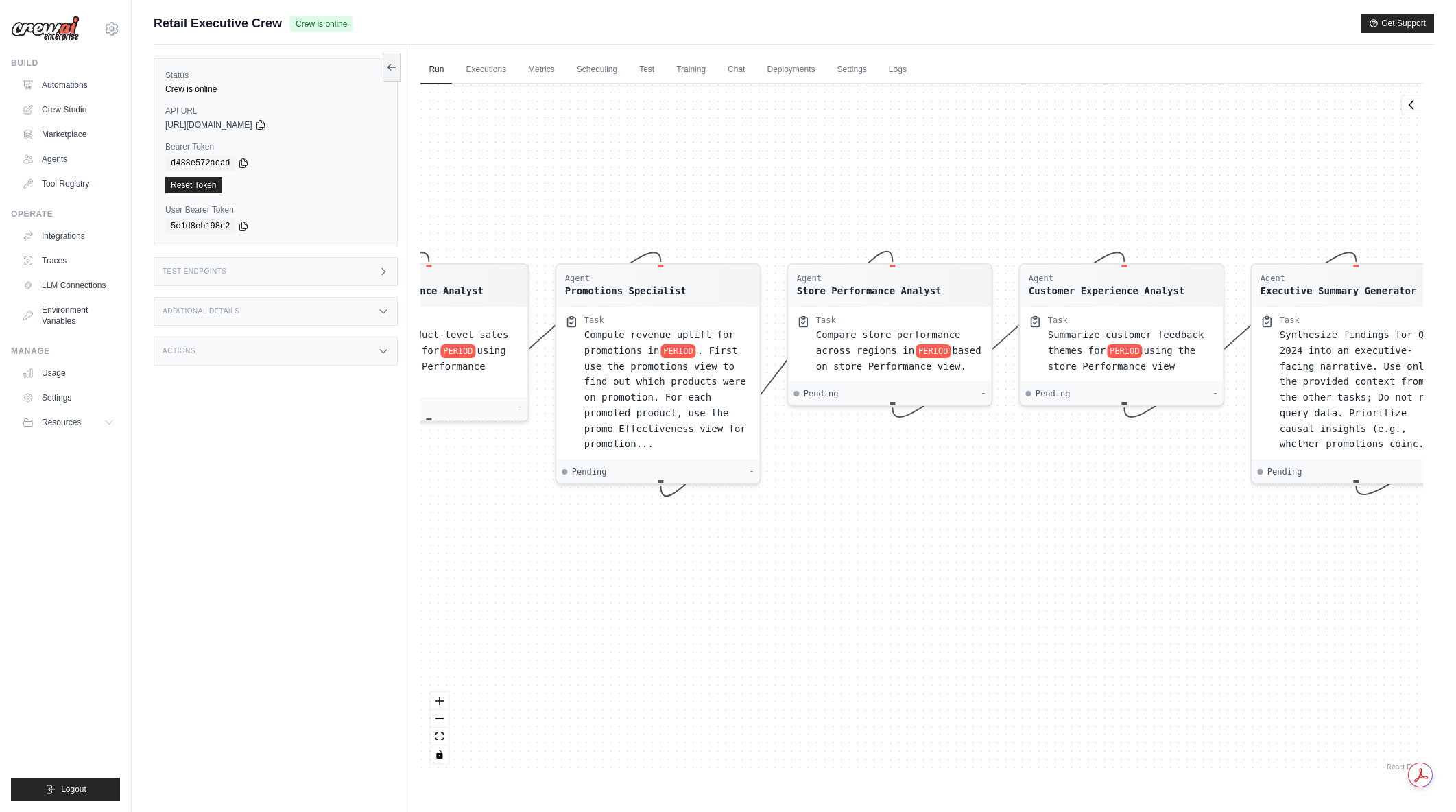
drag, startPoint x: 1052, startPoint y: 638, endPoint x: 657, endPoint y: 649, distance: 395.2
click at [657, 649] on div "Agent Sales Intelligence Analyst Task Analyze monthly sales performance for PER…" at bounding box center [921, 429] width 1002 height 690
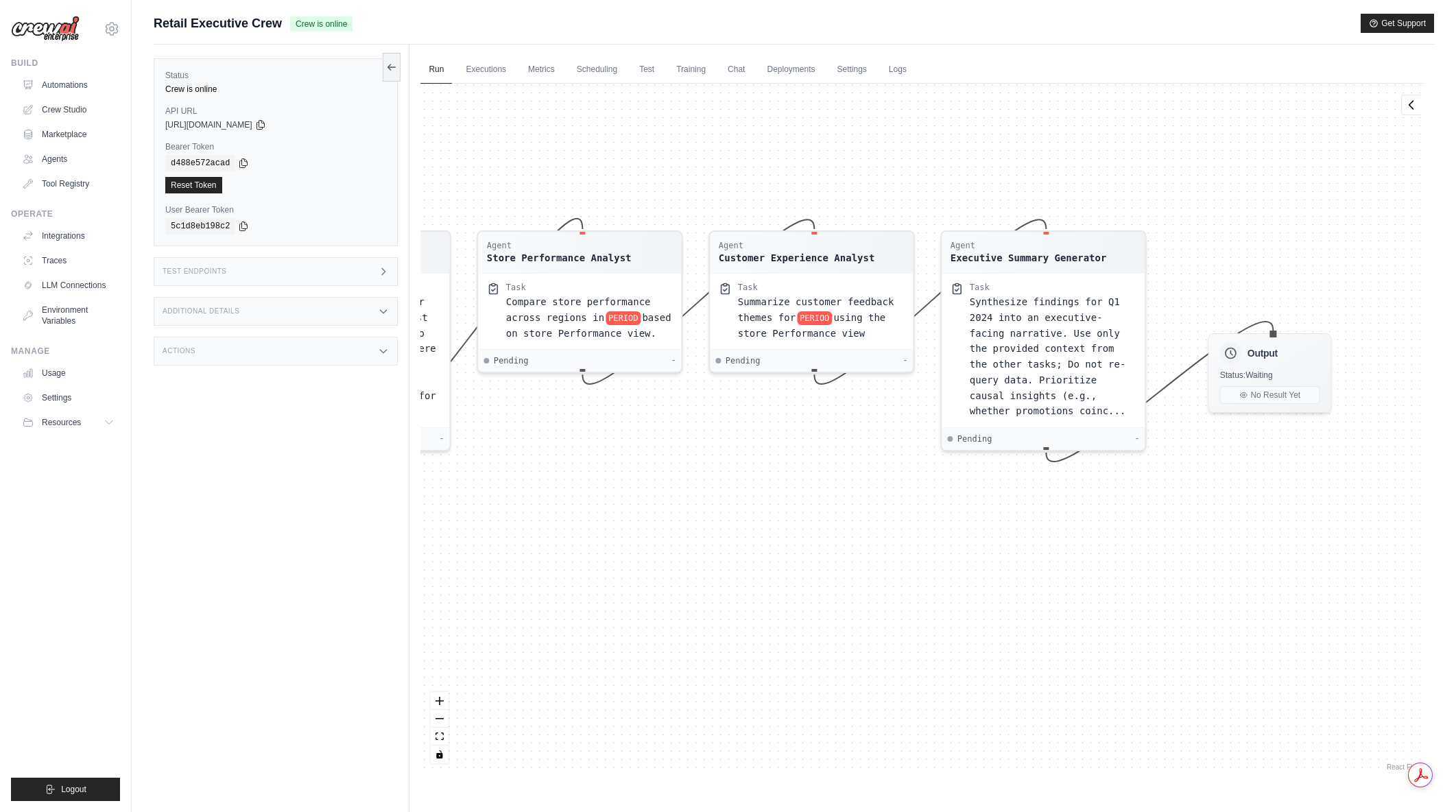
drag, startPoint x: 1031, startPoint y: 633, endPoint x: 723, endPoint y: 600, distance: 309.8
click at [723, 600] on div "Agent Sales Intelligence Analyst Task Analyze monthly sales performance for PER…" at bounding box center [921, 429] width 1002 height 690
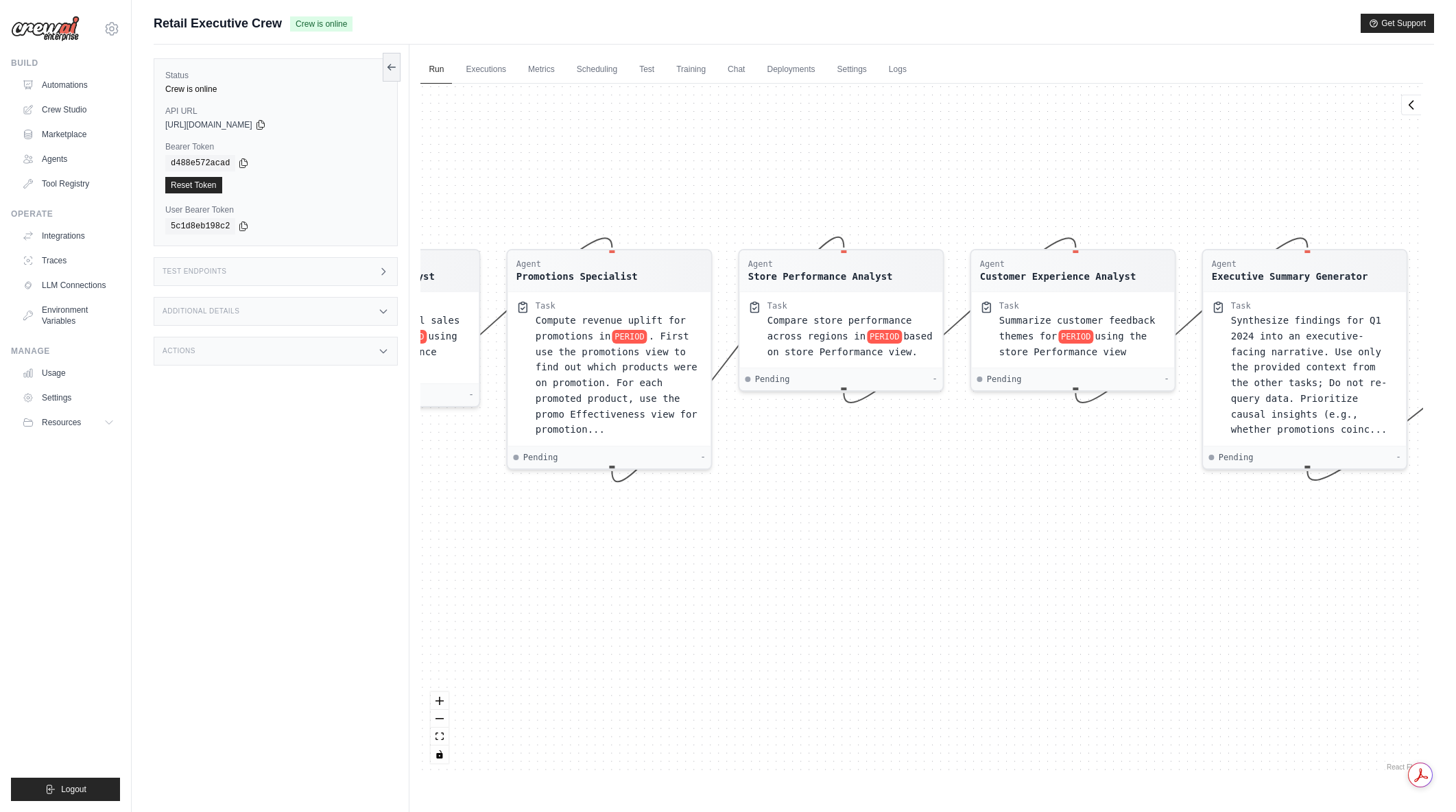
drag, startPoint x: 761, startPoint y: 585, endPoint x: 1021, endPoint y: 604, distance: 260.7
click at [1021, 604] on div "Agent Sales Intelligence Analyst Task Analyze monthly sales performance for PER…" at bounding box center [921, 429] width 1002 height 690
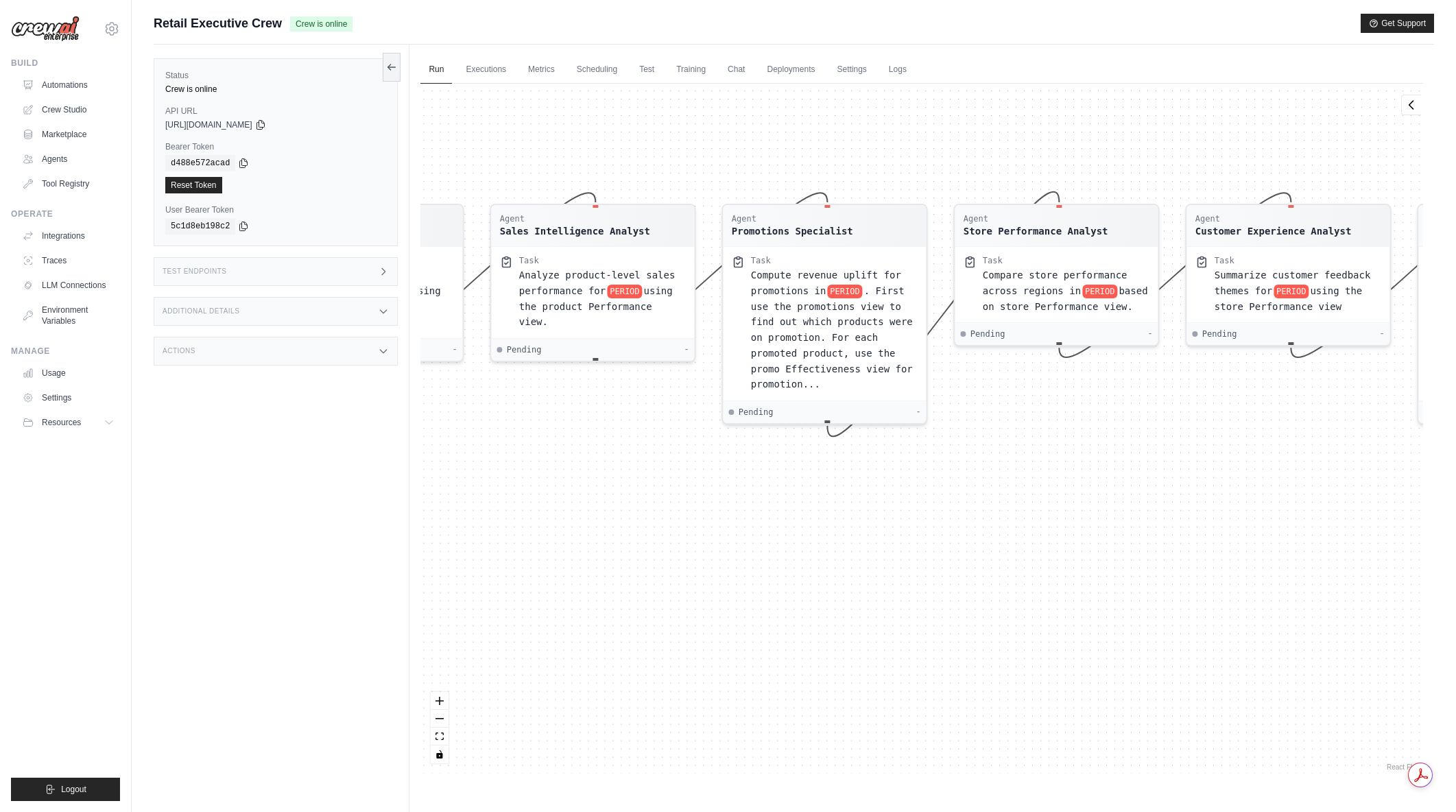
drag, startPoint x: 771, startPoint y: 689, endPoint x: 986, endPoint y: 644, distance: 219.7
click at [986, 644] on div "Agent Sales Intelligence Analyst Task Analyze monthly sales performance for PER…" at bounding box center [921, 429] width 1002 height 690
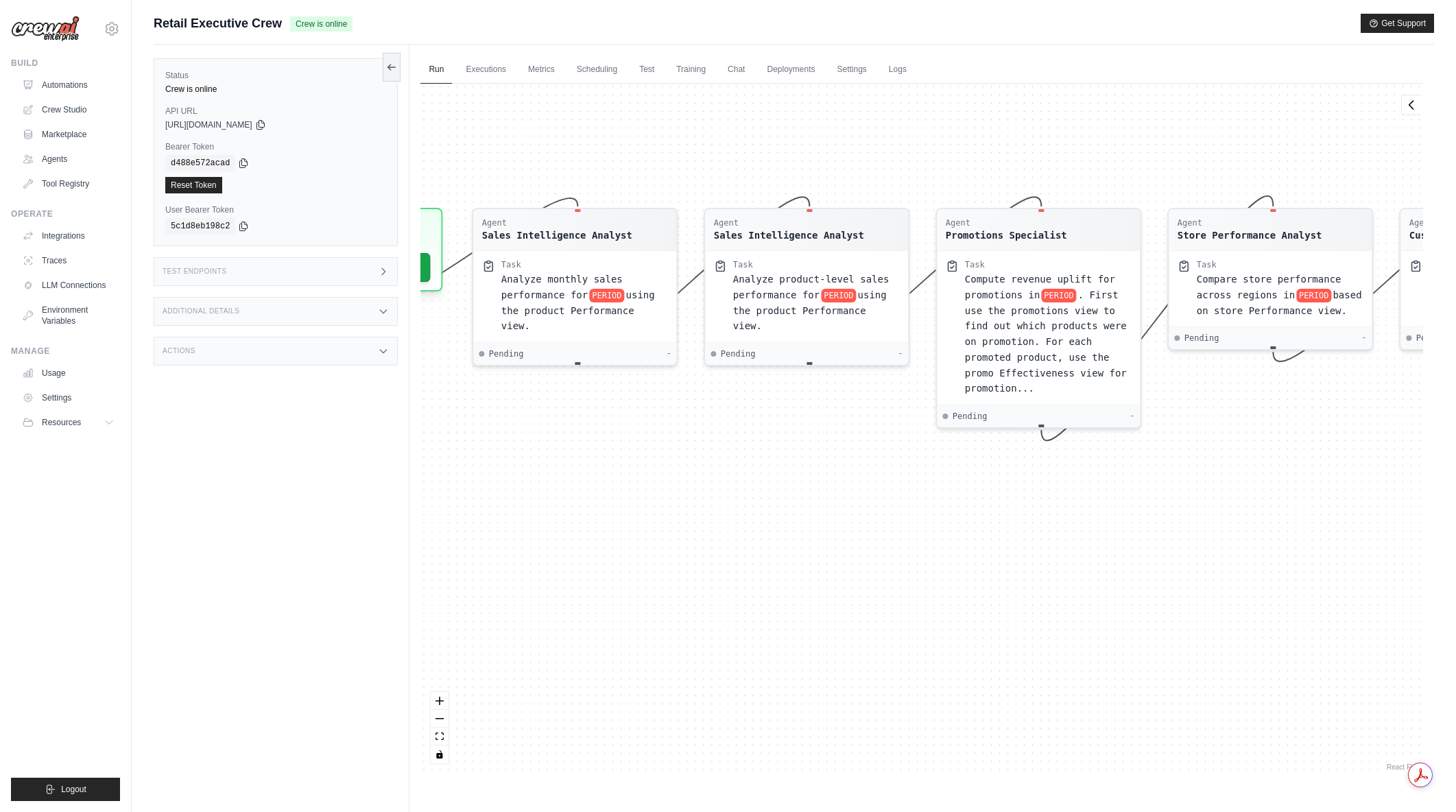
drag, startPoint x: 762, startPoint y: 670, endPoint x: 976, endPoint y: 674, distance: 214.0
click at [976, 674] on div "Agent Sales Intelligence Analyst Task Analyze monthly sales performance for PER…" at bounding box center [921, 429] width 1002 height 690
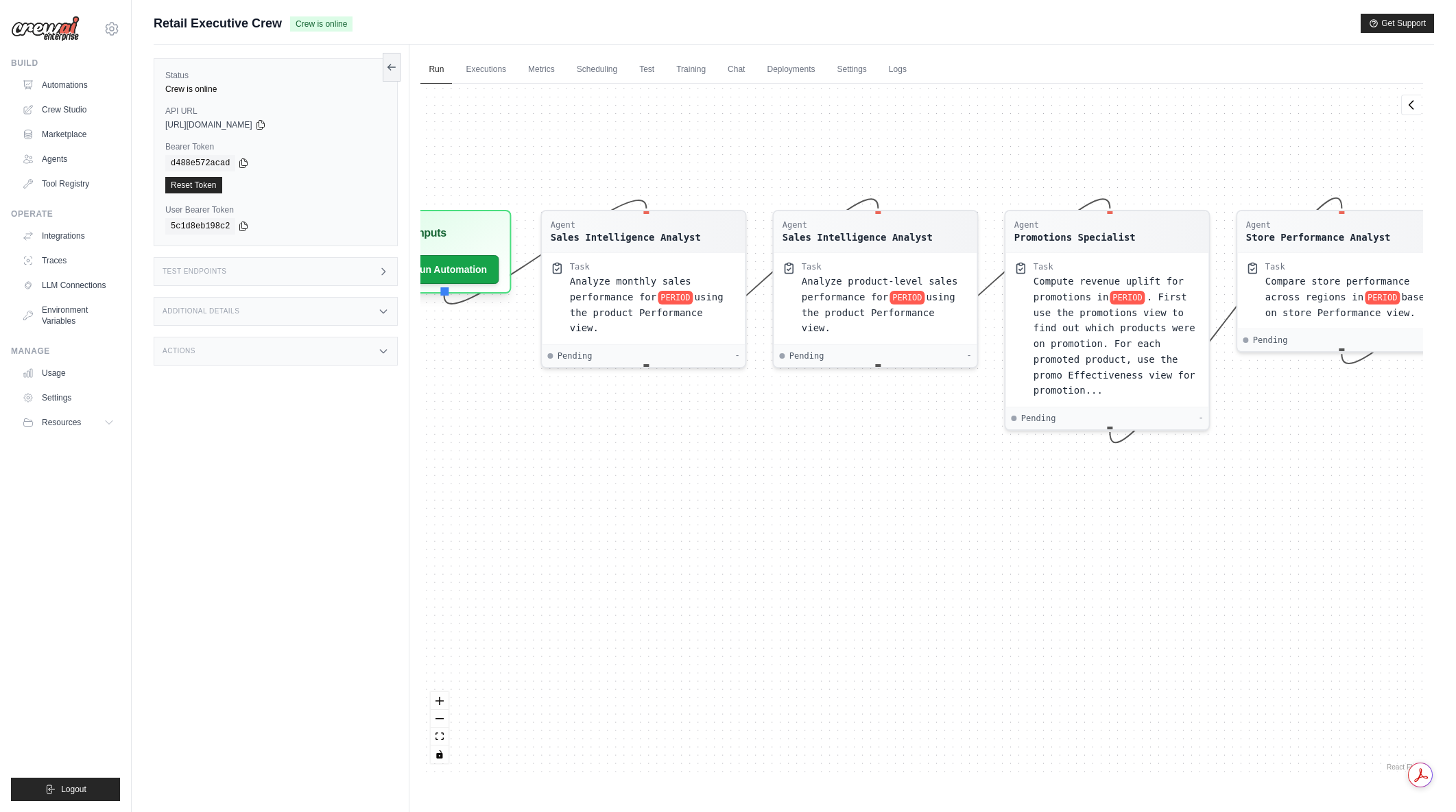
drag, startPoint x: 789, startPoint y: 660, endPoint x: 857, endPoint y: 658, distance: 68.0
click at [857, 658] on div "Agent Sales Intelligence Analyst Task Analyze monthly sales performance for PER…" at bounding box center [921, 429] width 1002 height 690
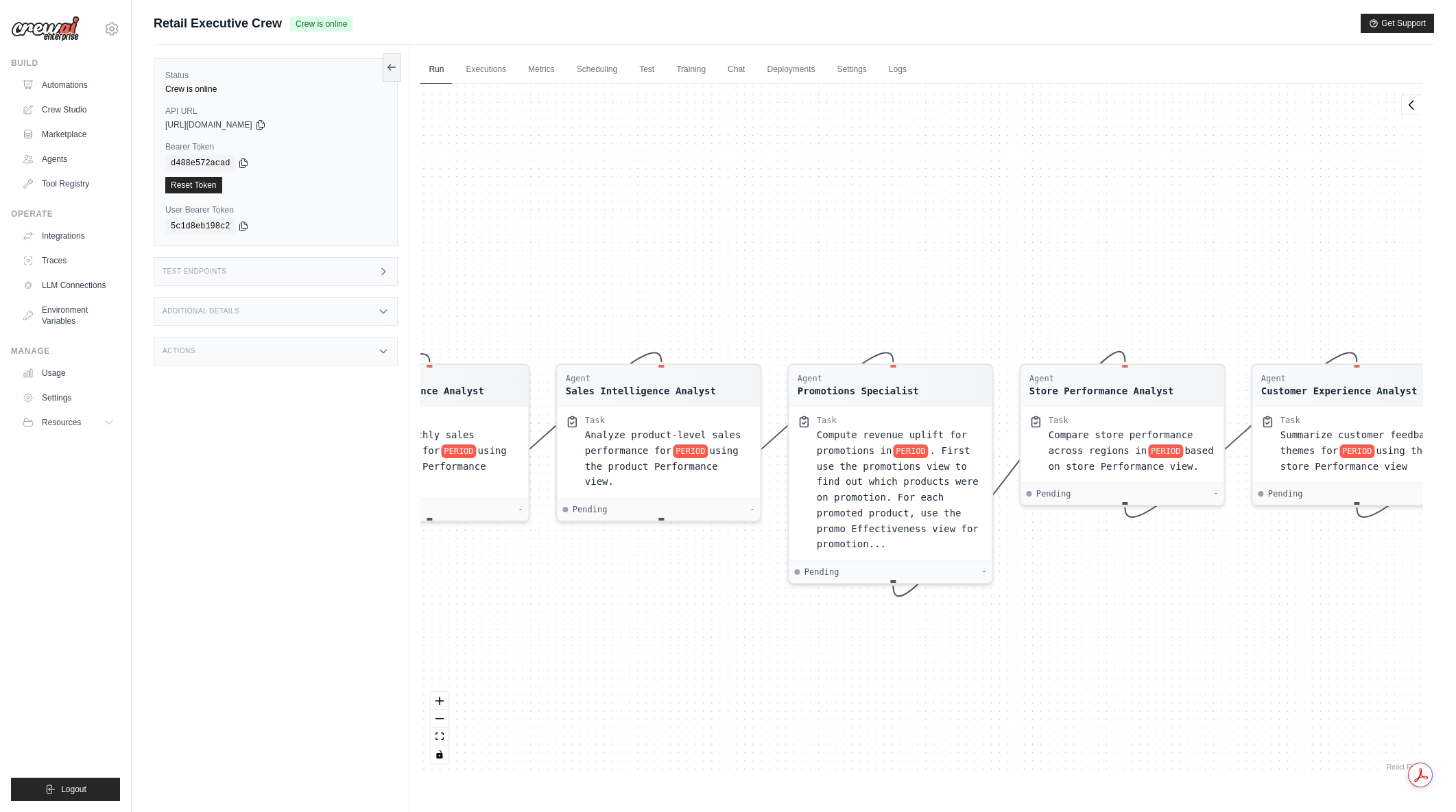
drag, startPoint x: 976, startPoint y: 542, endPoint x: 759, endPoint y: 700, distance: 268.4
click at [759, 700] on div "Agent Sales Intelligence Analyst Task Analyze monthly sales performance for PER…" at bounding box center [921, 429] width 1002 height 690
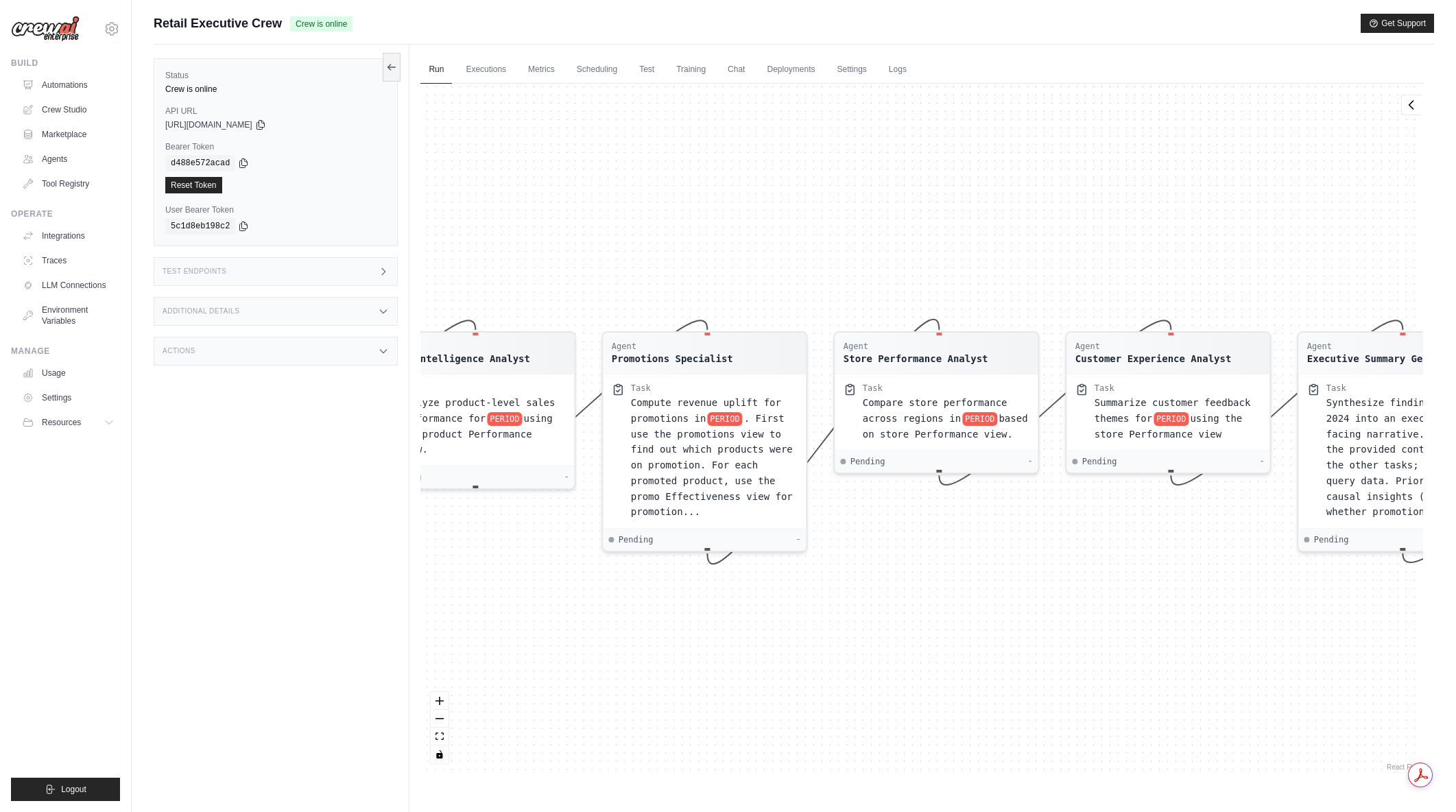
drag, startPoint x: 1143, startPoint y: 675, endPoint x: 957, endPoint y: 645, distance: 188.4
click at [957, 645] on div "Agent Sales Intelligence Analyst Task Analyze monthly sales performance for PER…" at bounding box center [921, 429] width 1002 height 690
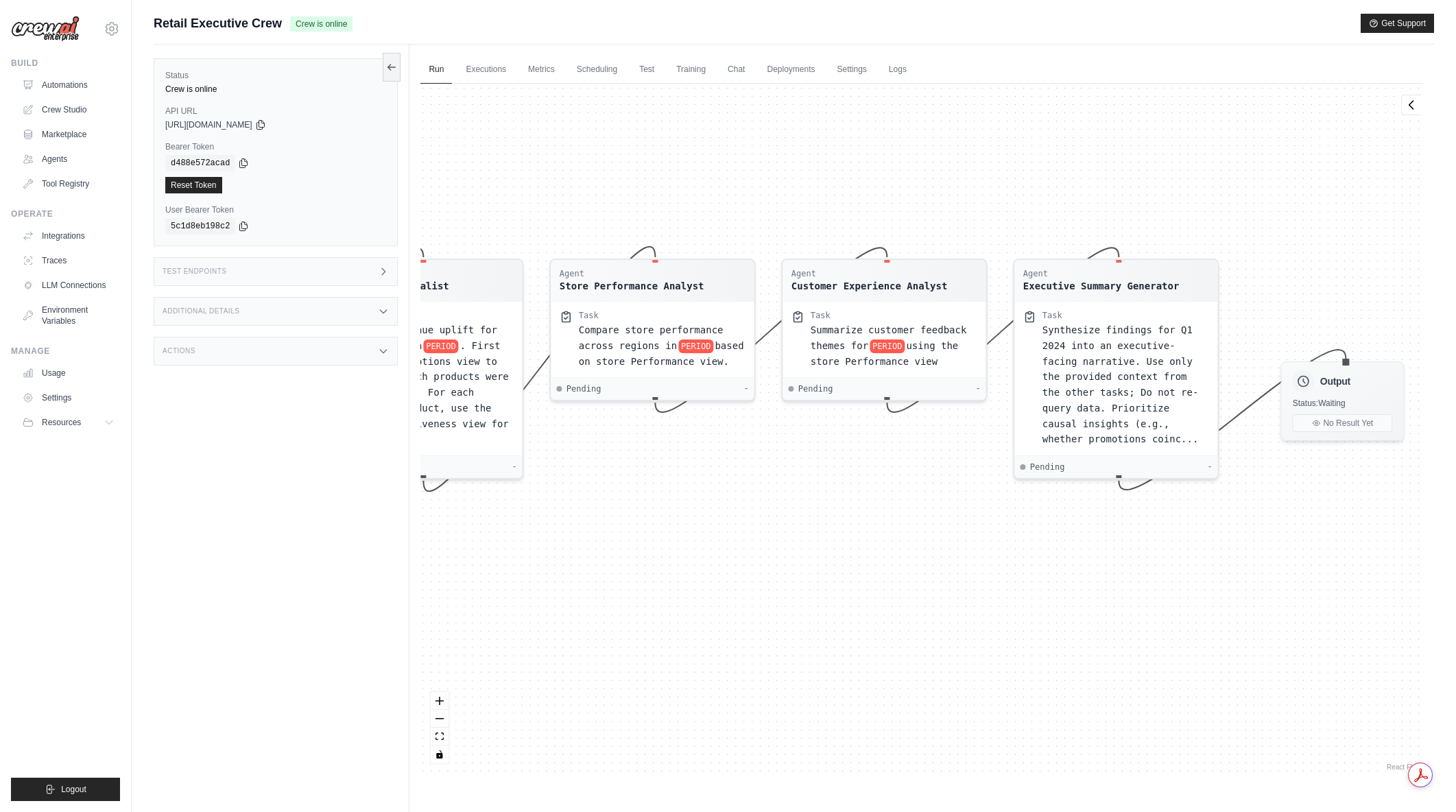
drag, startPoint x: 1226, startPoint y: 686, endPoint x: 943, endPoint y: 611, distance: 292.8
click at [943, 611] on div "Agent Sales Intelligence Analyst Task Analyze monthly sales performance for PER…" at bounding box center [921, 429] width 1002 height 690
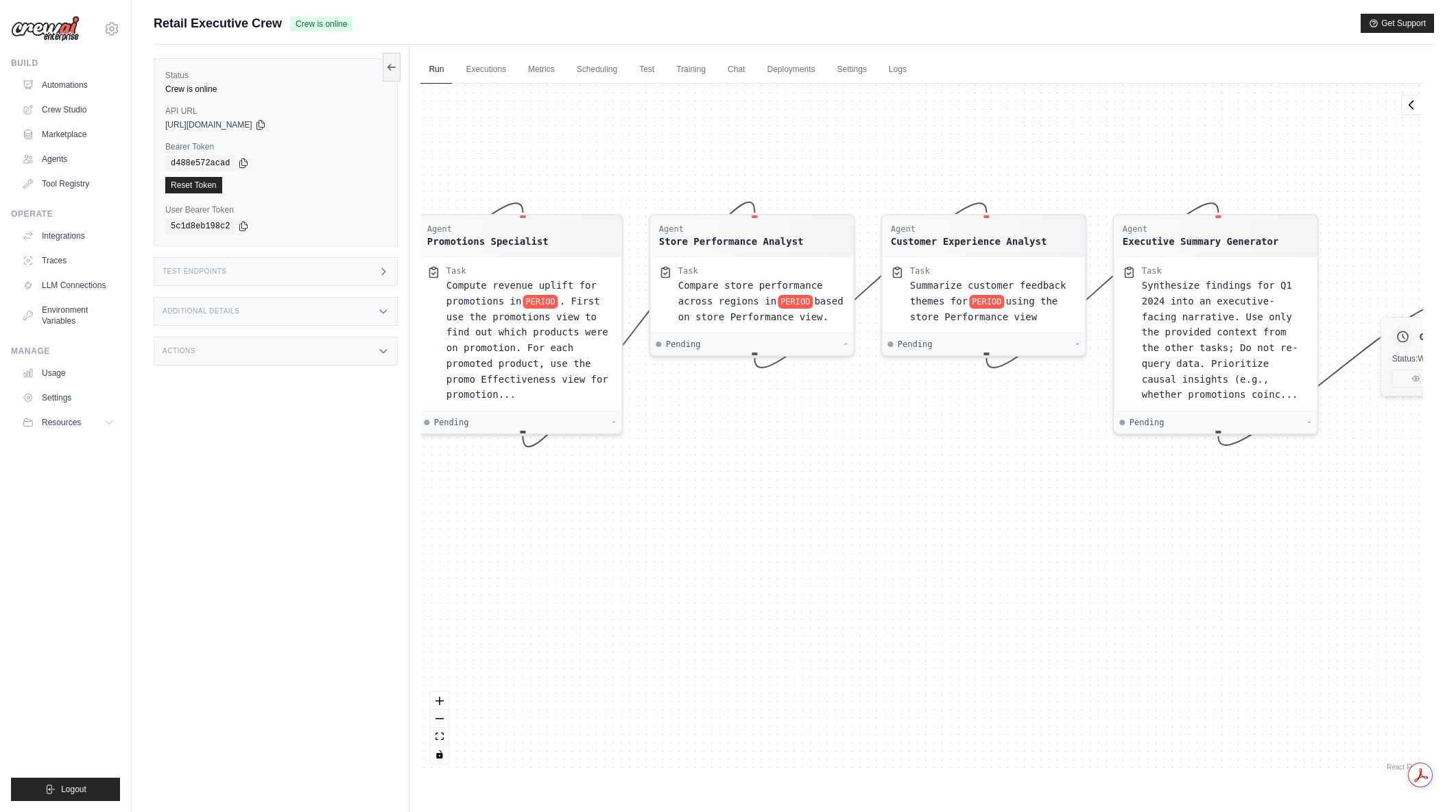
drag, startPoint x: 690, startPoint y: 626, endPoint x: 797, endPoint y: 581, distance: 116.1
click at [797, 581] on div "Agent Sales Intelligence Analyst Task Analyze monthly sales performance for PER…" at bounding box center [921, 429] width 1002 height 690
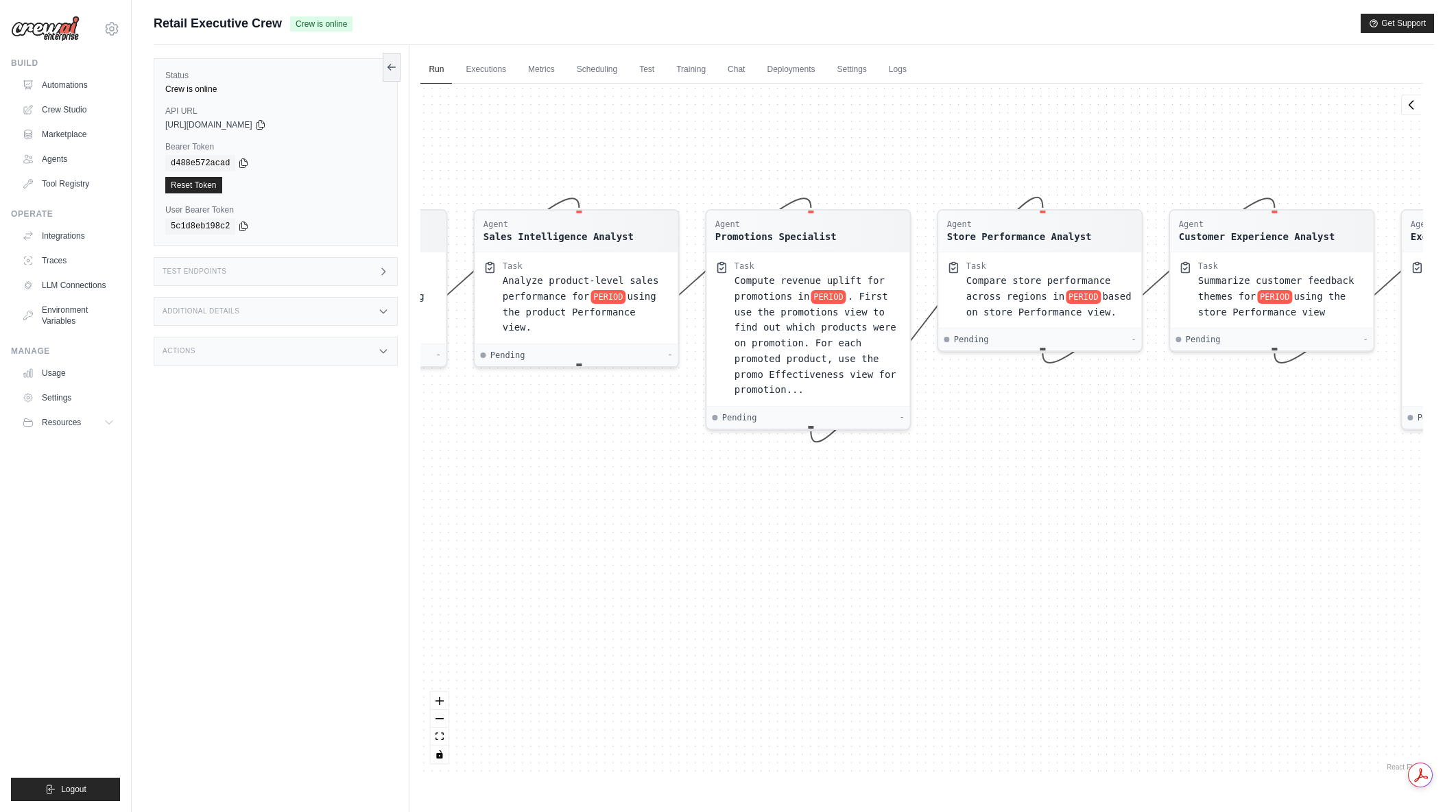
drag, startPoint x: 588, startPoint y: 679, endPoint x: 868, endPoint y: 675, distance: 280.0
click at [868, 675] on div "Agent Sales Intelligence Analyst Task Analyze monthly sales performance for PER…" at bounding box center [921, 429] width 1002 height 690
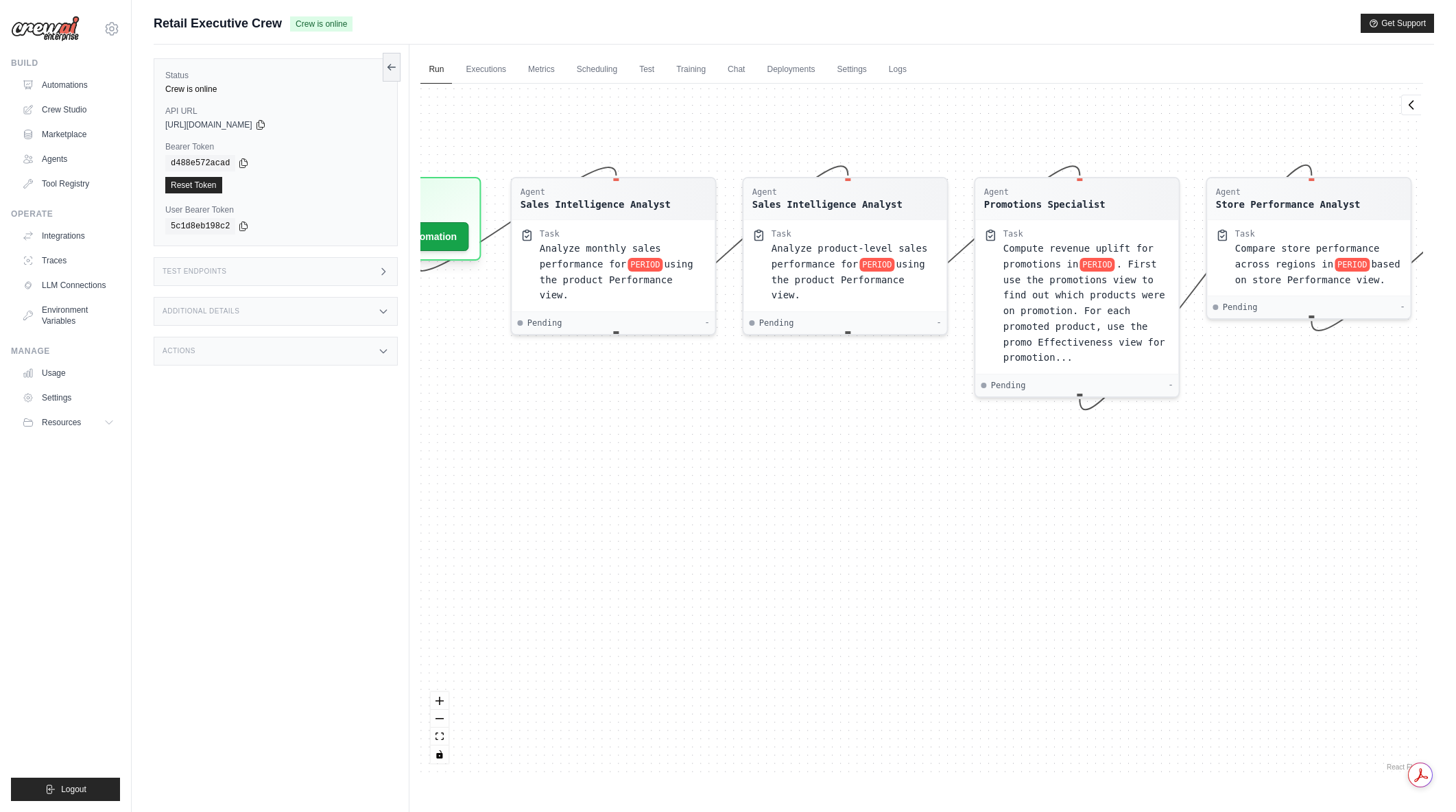
drag, startPoint x: 529, startPoint y: 675, endPoint x: 801, endPoint y: 675, distance: 272.0
click at [801, 675] on div "Agent Sales Intelligence Analyst Task Analyze monthly sales performance for PER…" at bounding box center [921, 429] width 1002 height 690
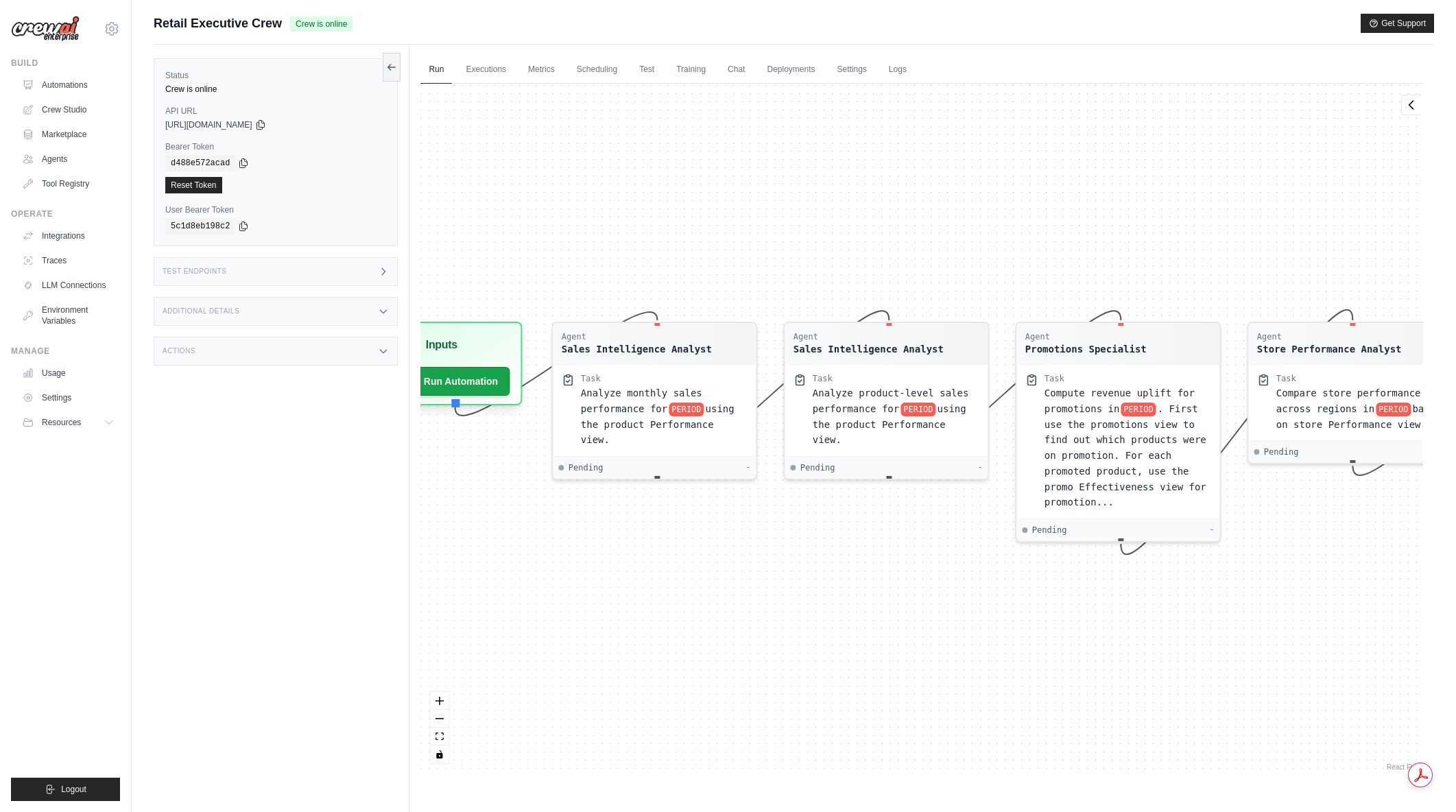
drag, startPoint x: 724, startPoint y: 543, endPoint x: 757, endPoint y: 658, distance: 119.6
click at [757, 658] on div "Agent Sales Intelligence Analyst Task Analyze monthly sales performance for PER…" at bounding box center [921, 429] width 1002 height 690
click at [485, 377] on button "Run Automation" at bounding box center [451, 376] width 123 height 30
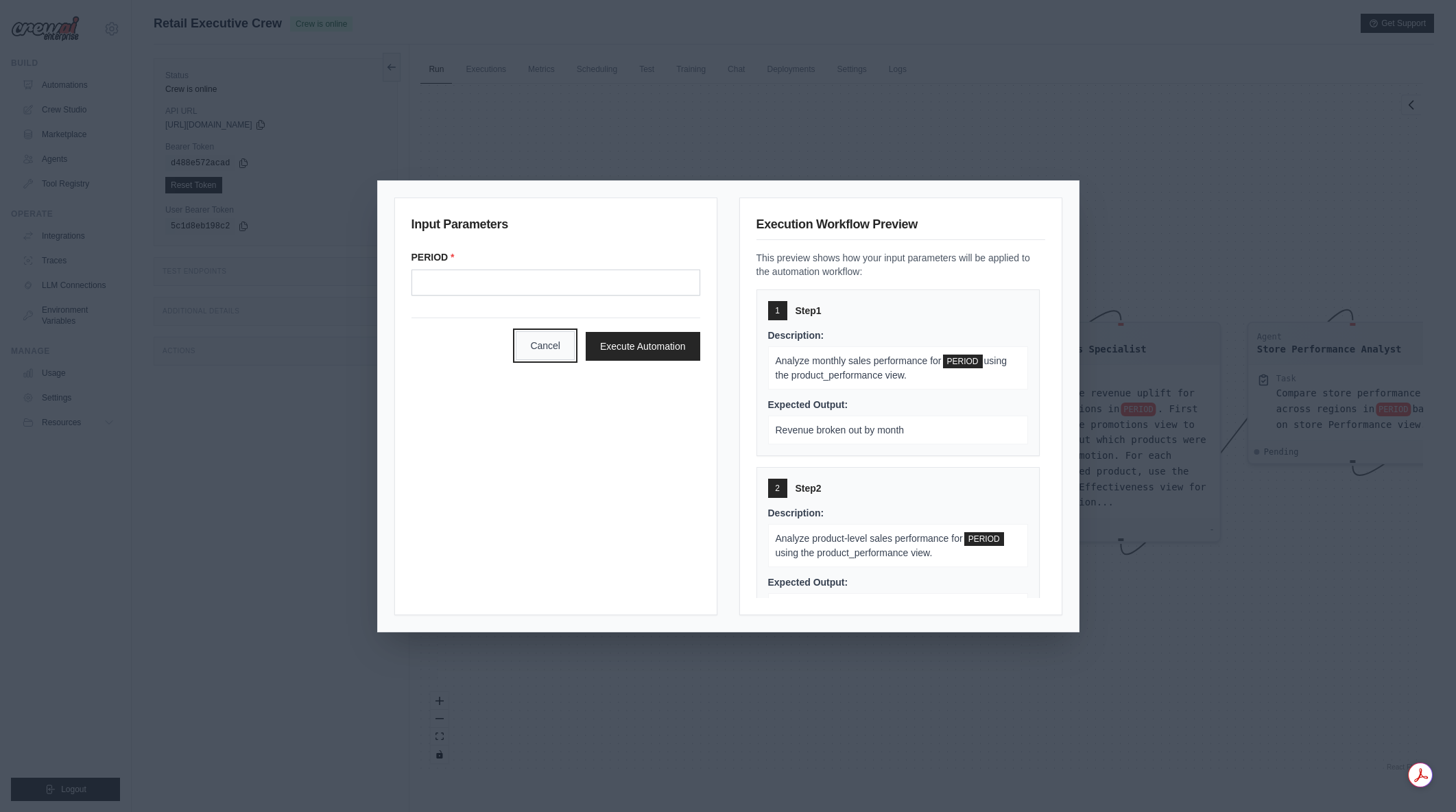
click at [525, 338] on button "Cancel" at bounding box center [545, 345] width 59 height 29
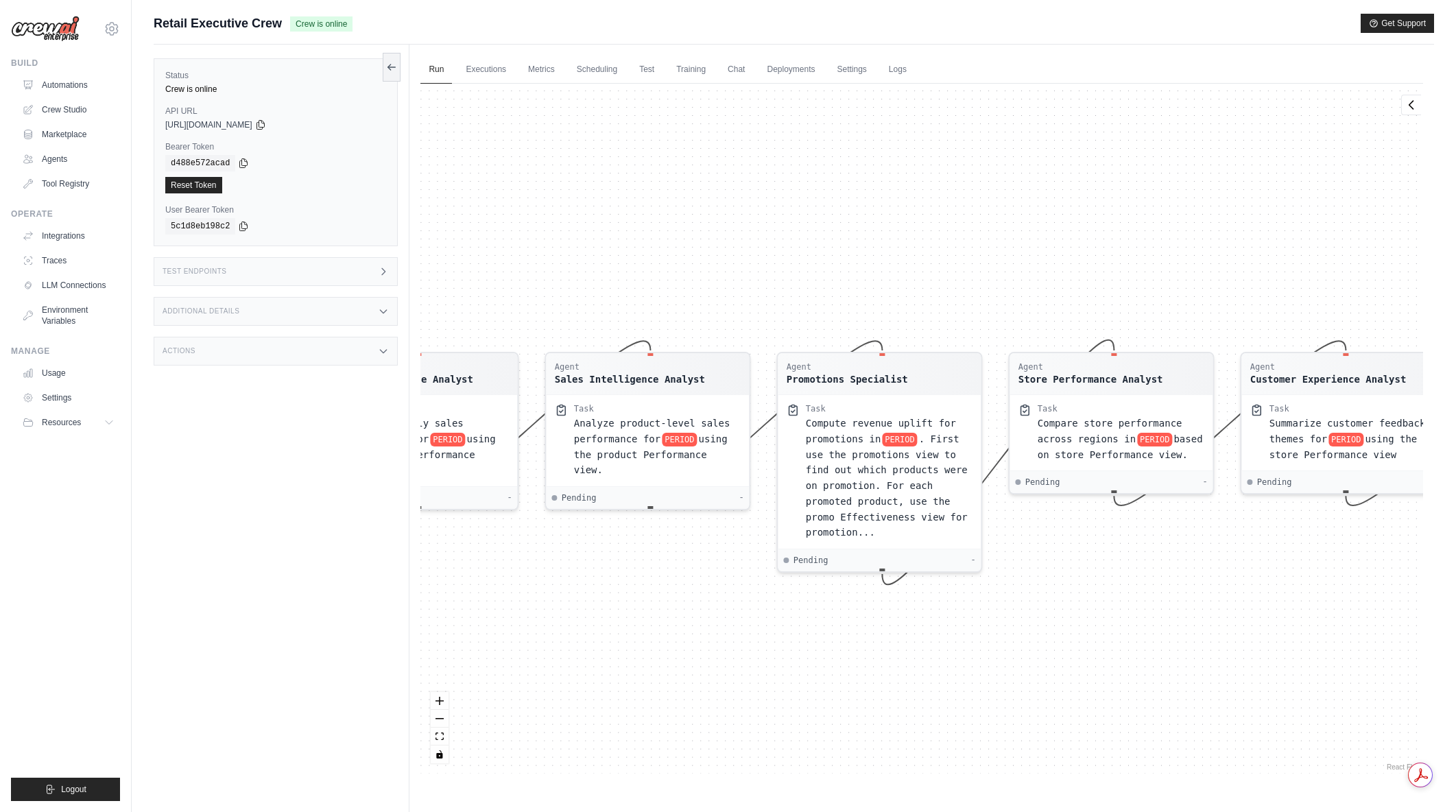
drag, startPoint x: 1328, startPoint y: 645, endPoint x: 1088, endPoint y: 675, distance: 241.9
click at [1088, 675] on div "Agent Sales Intelligence Analyst Task Analyze monthly sales performance for PER…" at bounding box center [921, 429] width 1002 height 690
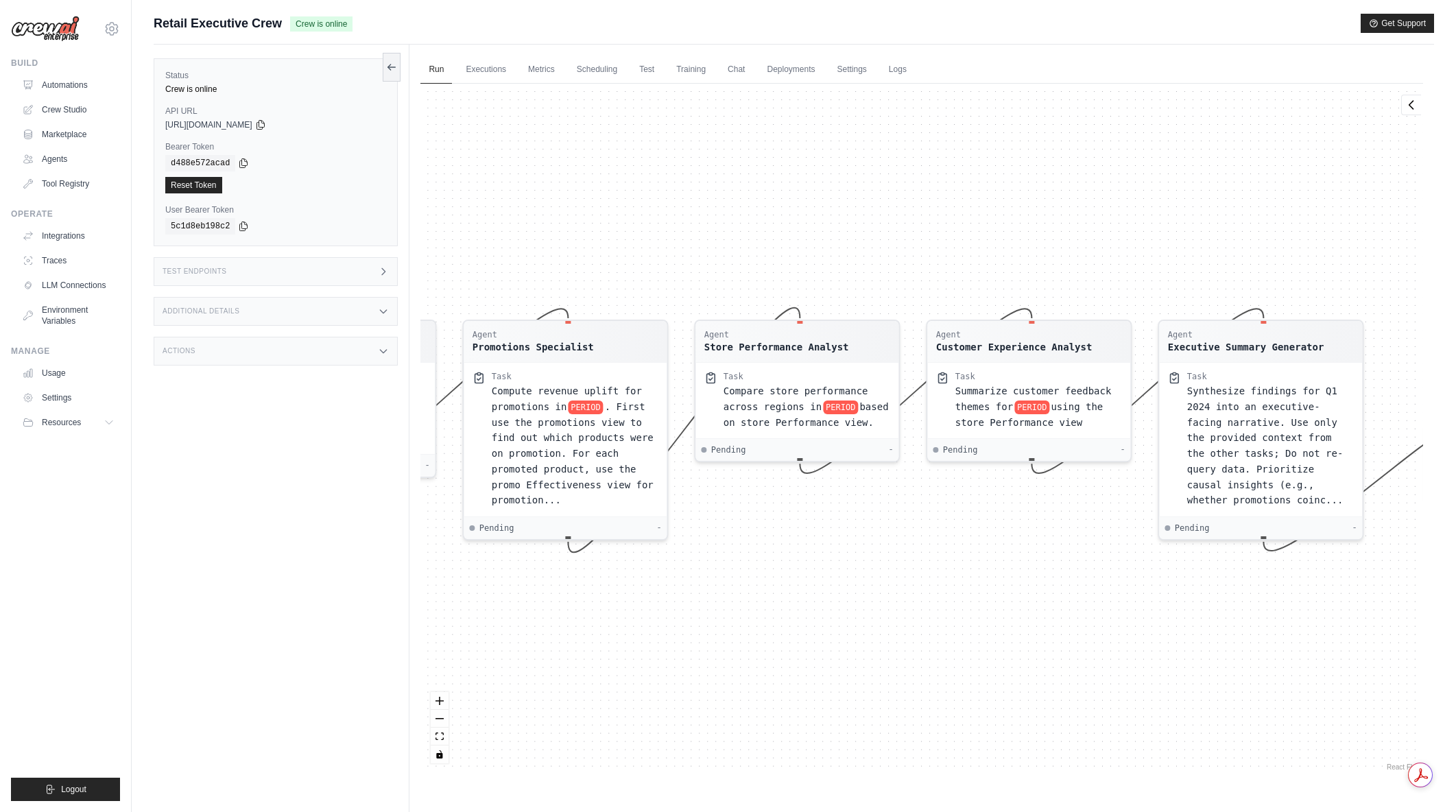
drag, startPoint x: 1227, startPoint y: 618, endPoint x: 916, endPoint y: 586, distance: 312.6
click at [912, 585] on div "Agent Sales Intelligence Analyst Task Analyze monthly sales performance for PER…" at bounding box center [921, 429] width 1002 height 690
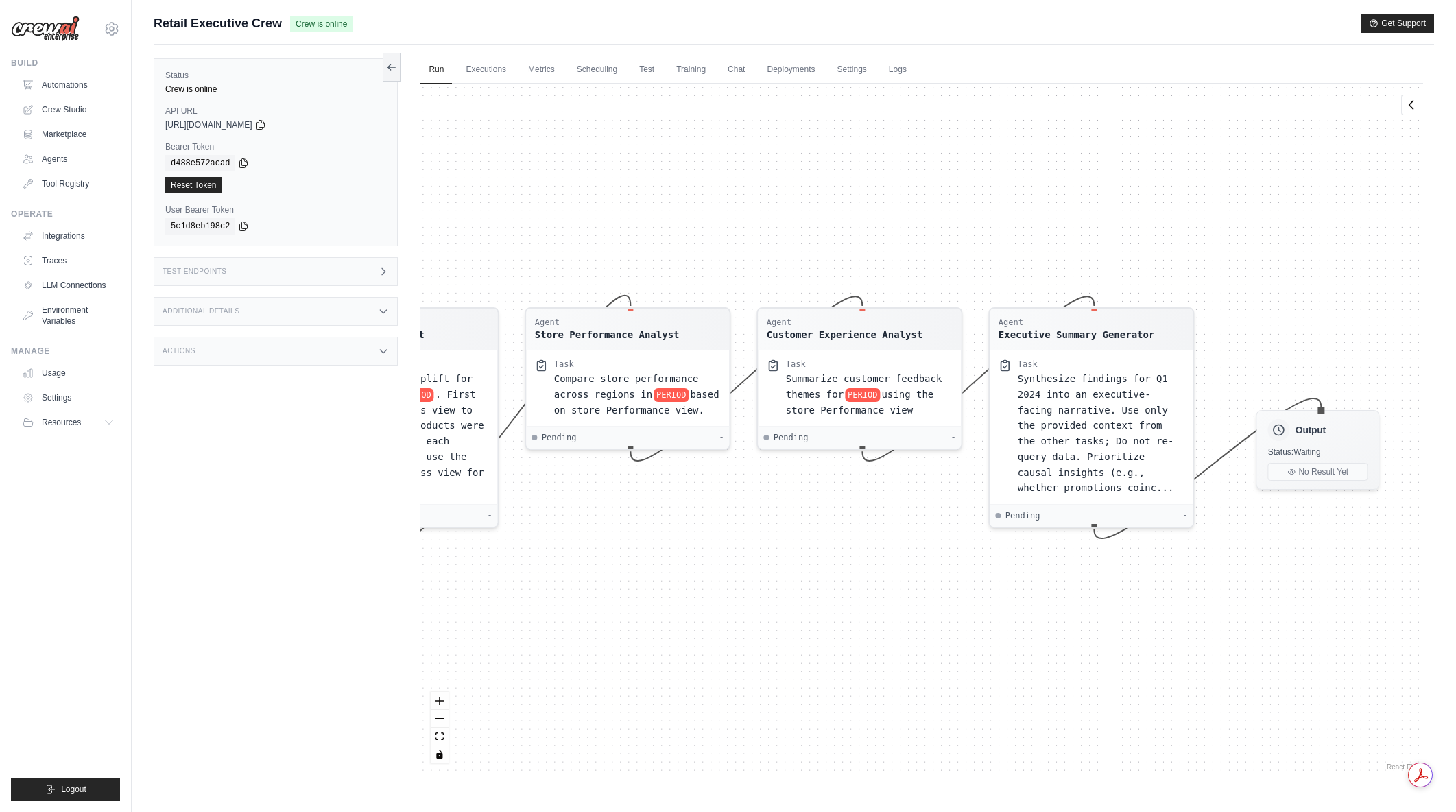
drag, startPoint x: 1083, startPoint y: 651, endPoint x: 916, endPoint y: 639, distance: 167.4
click at [916, 639] on div "Agent Sales Intelligence Analyst Task Analyze monthly sales performance for PER…" at bounding box center [921, 429] width 1002 height 690
click at [1110, 403] on span "Synthesize findings for Q1 2024 into an executive-facing narrative. Use only th…" at bounding box center [1095, 430] width 156 height 120
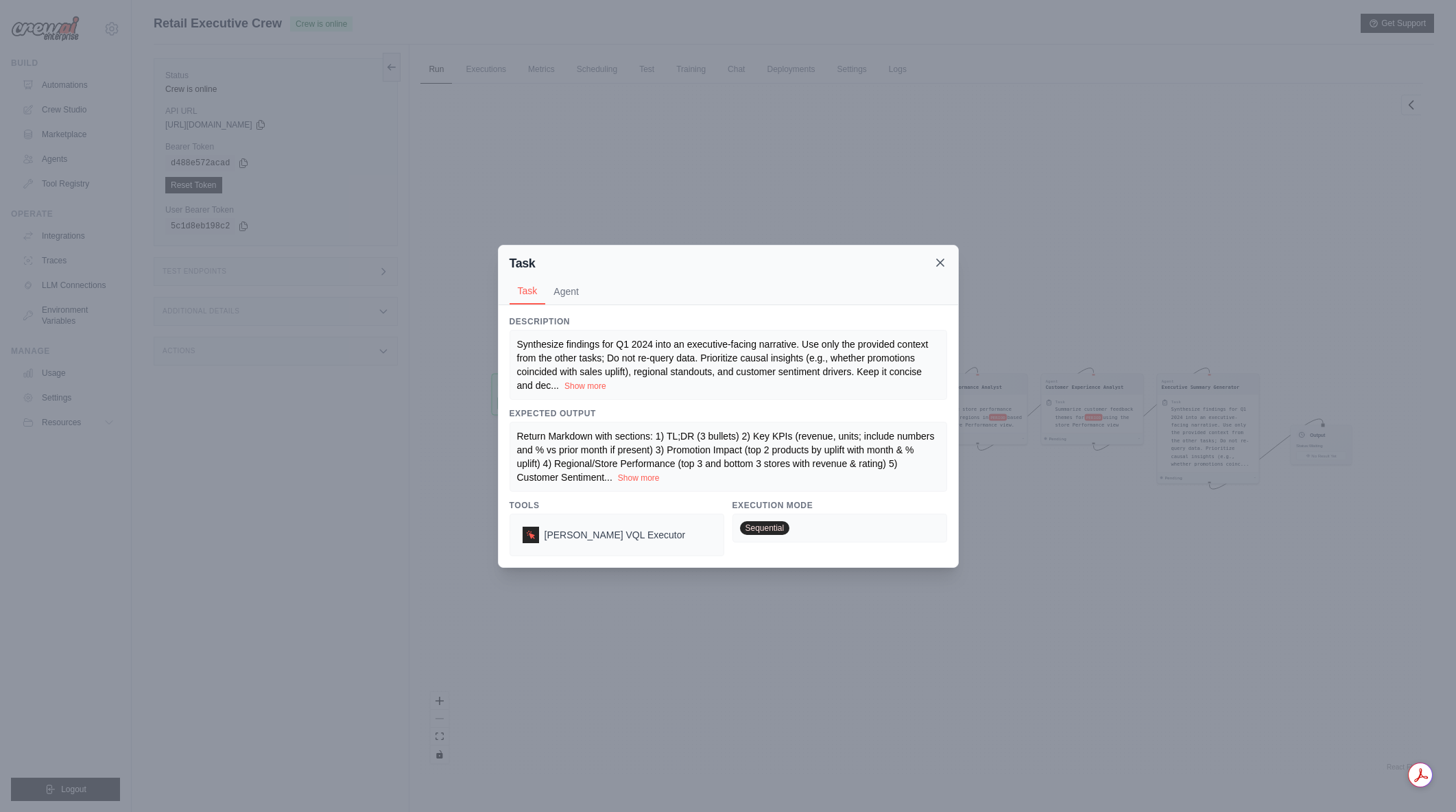
click at [933, 262] on icon at bounding box center [940, 262] width 13 height 13
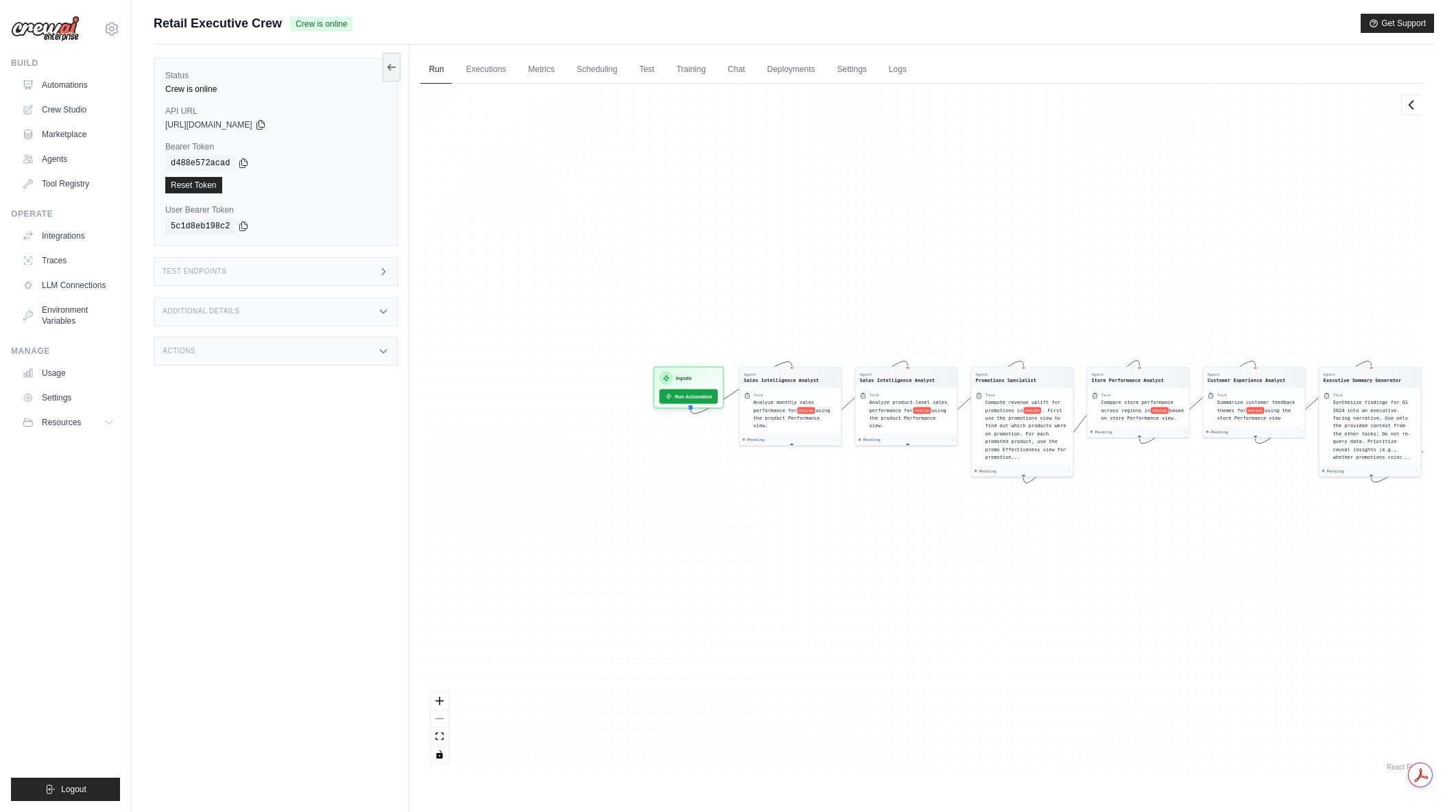
drag, startPoint x: 708, startPoint y: 630, endPoint x: 867, endPoint y: 625, distance: 159.1
click at [867, 625] on div "Agent Sales Intelligence Analyst Task Analyze monthly sales performance for PER…" at bounding box center [921, 429] width 1002 height 690
click at [49, 84] on link "Automations" at bounding box center [69, 85] width 103 height 22
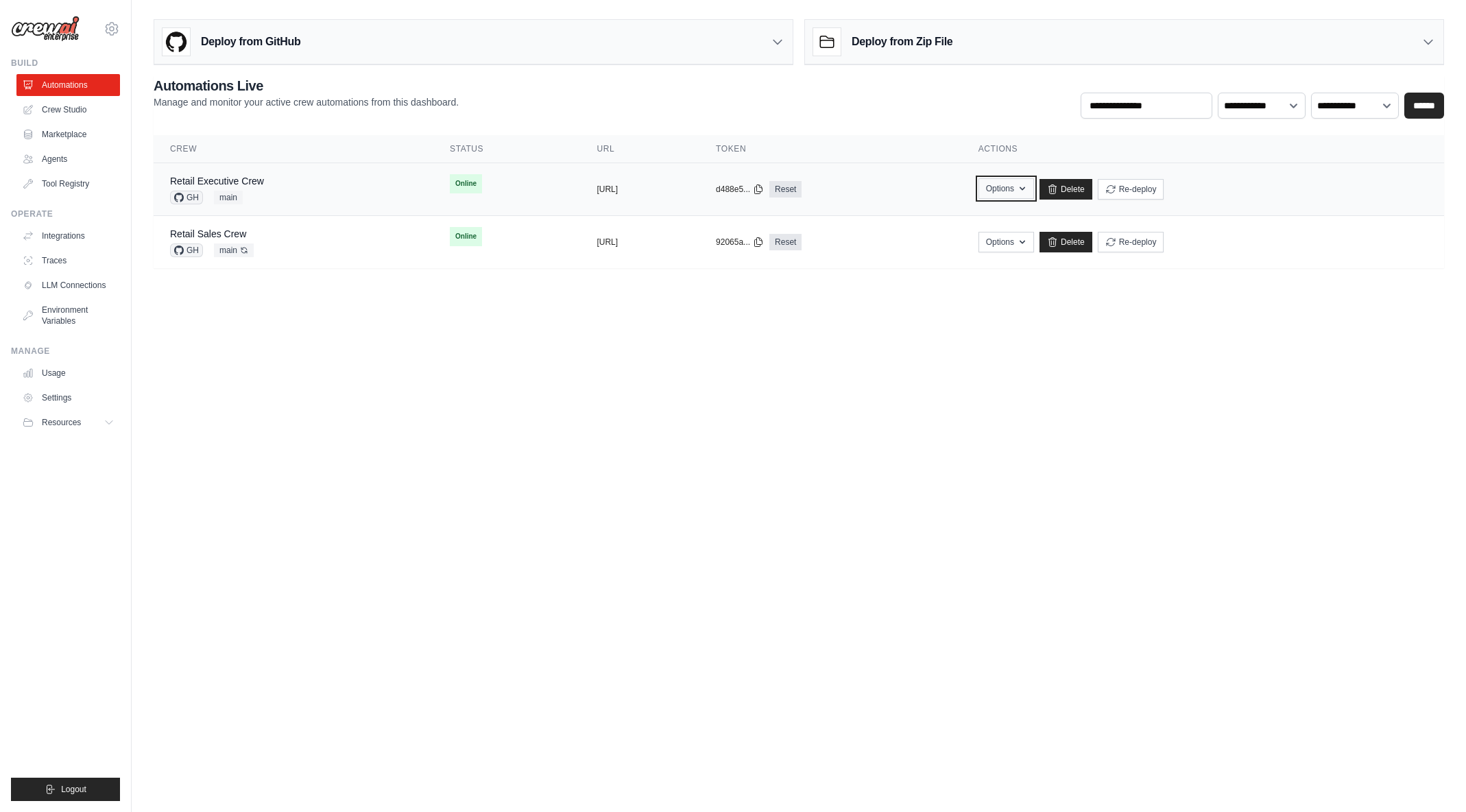
click at [1028, 190] on icon "button" at bounding box center [1022, 188] width 11 height 11
click at [765, 432] on body "[EMAIL_ADDRESS][DOMAIN_NAME] [PERSON_NAME]'s Personal Organization Denodo Techn…" at bounding box center [733, 406] width 1466 height 812
click at [1028, 192] on icon "button" at bounding box center [1022, 188] width 11 height 11
click at [837, 398] on body "[EMAIL_ADDRESS][DOMAIN_NAME] [PERSON_NAME]'s Personal Organization Denodo Techn…" at bounding box center [733, 406] width 1466 height 812
click at [307, 188] on div "Retail Executive Crew GH main" at bounding box center [293, 189] width 247 height 30
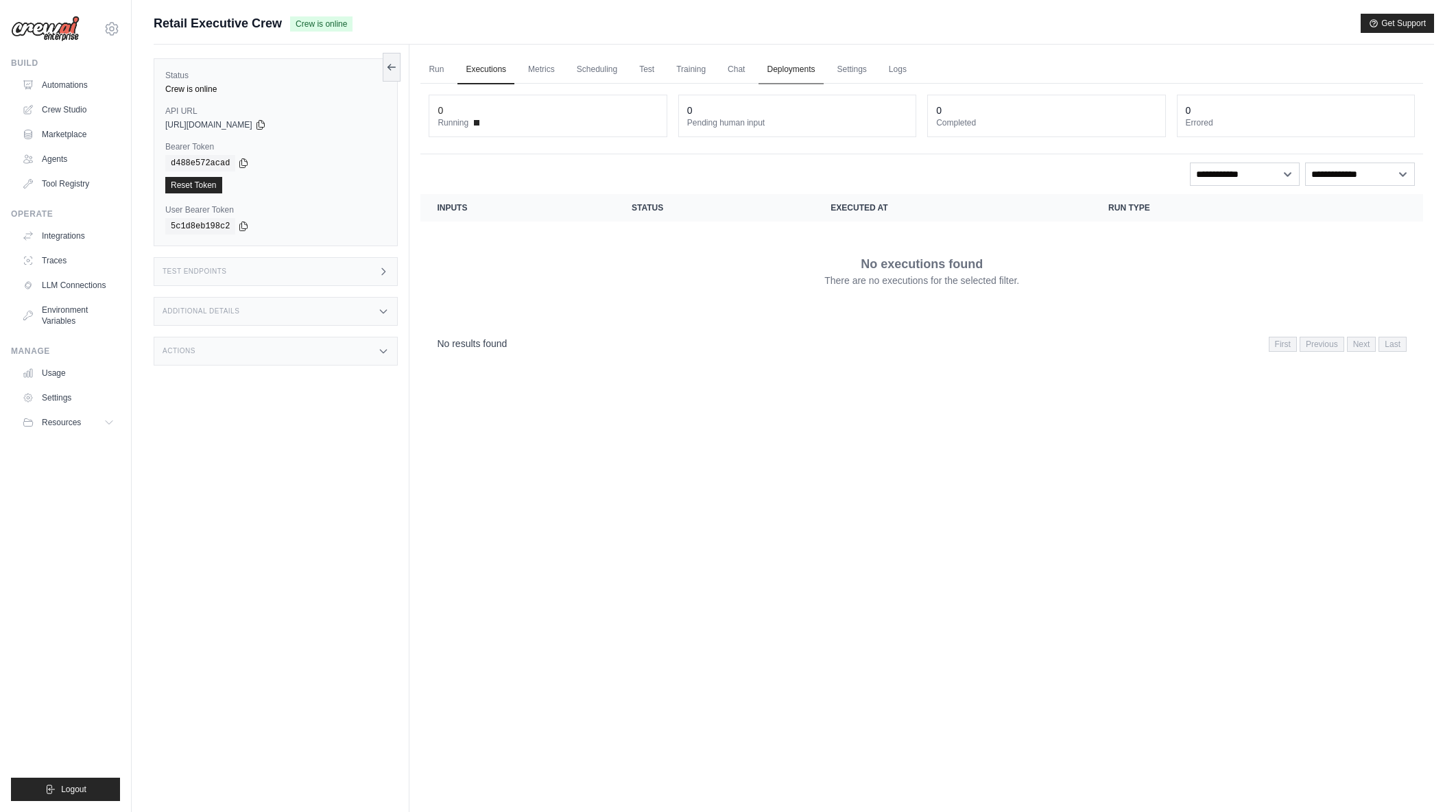
click at [794, 71] on link "Deployments" at bounding box center [790, 70] width 65 height 29
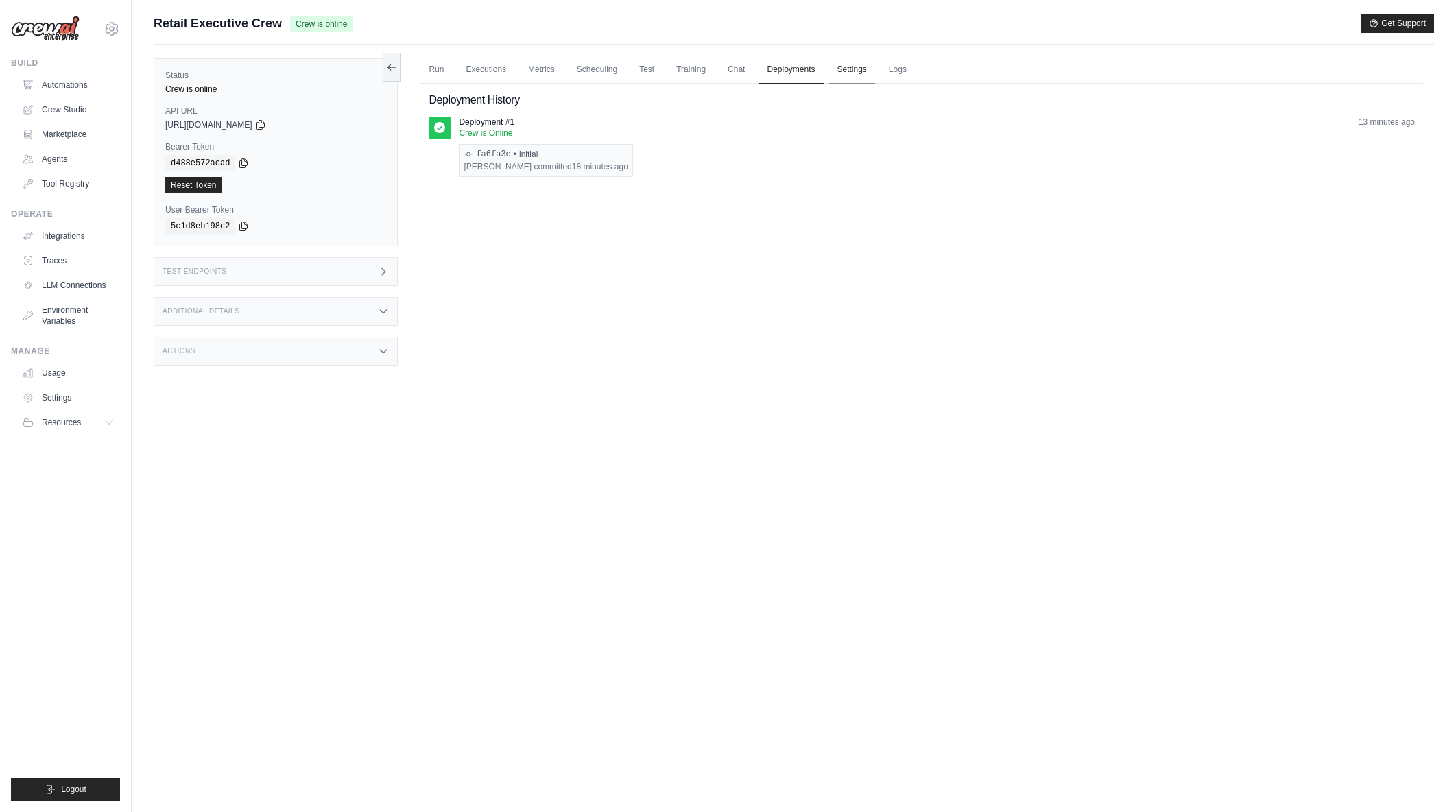
click at [841, 69] on link "Settings" at bounding box center [852, 70] width 46 height 29
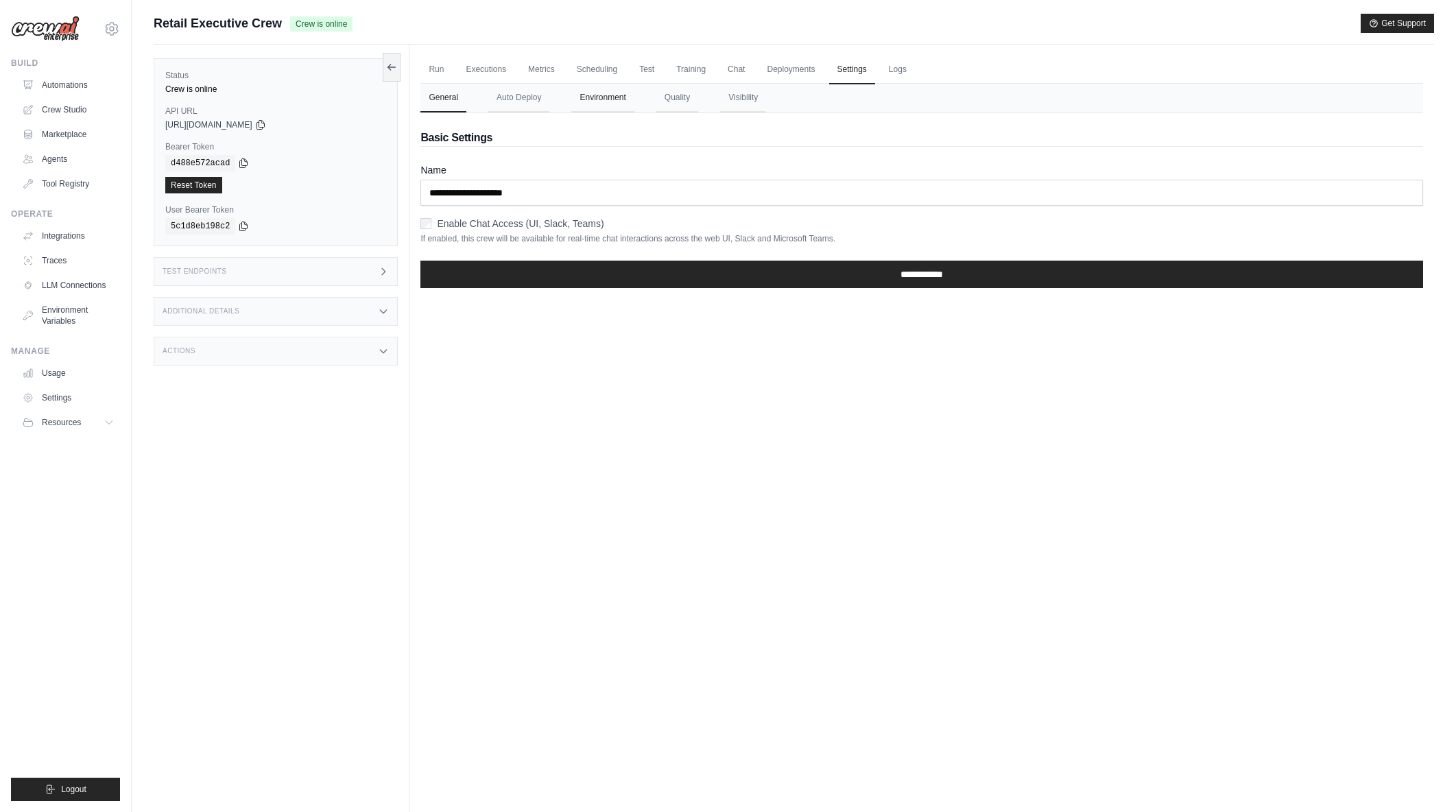
click at [619, 100] on button "Environment" at bounding box center [602, 98] width 62 height 29
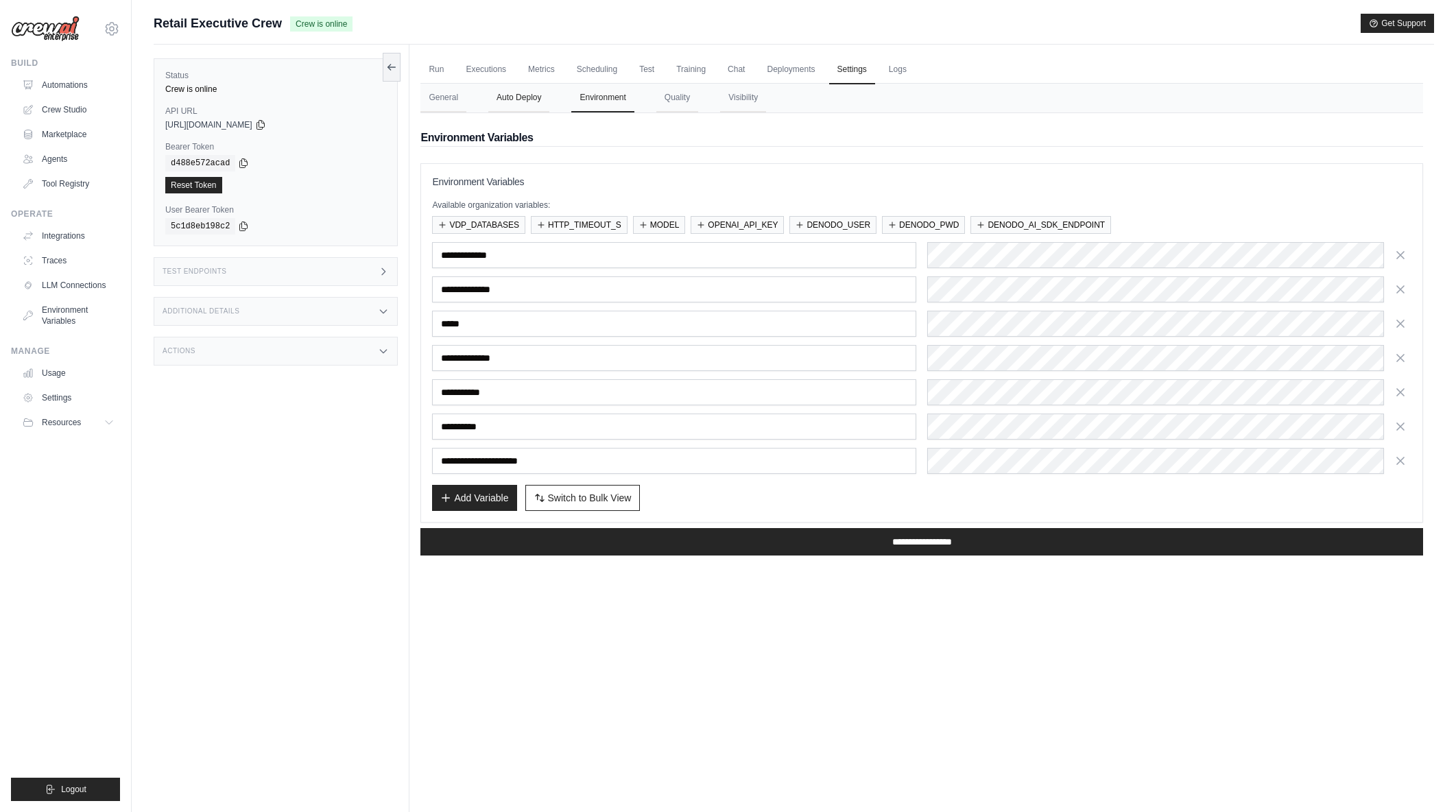
click at [541, 98] on button "Auto Deploy" at bounding box center [519, 98] width 61 height 29
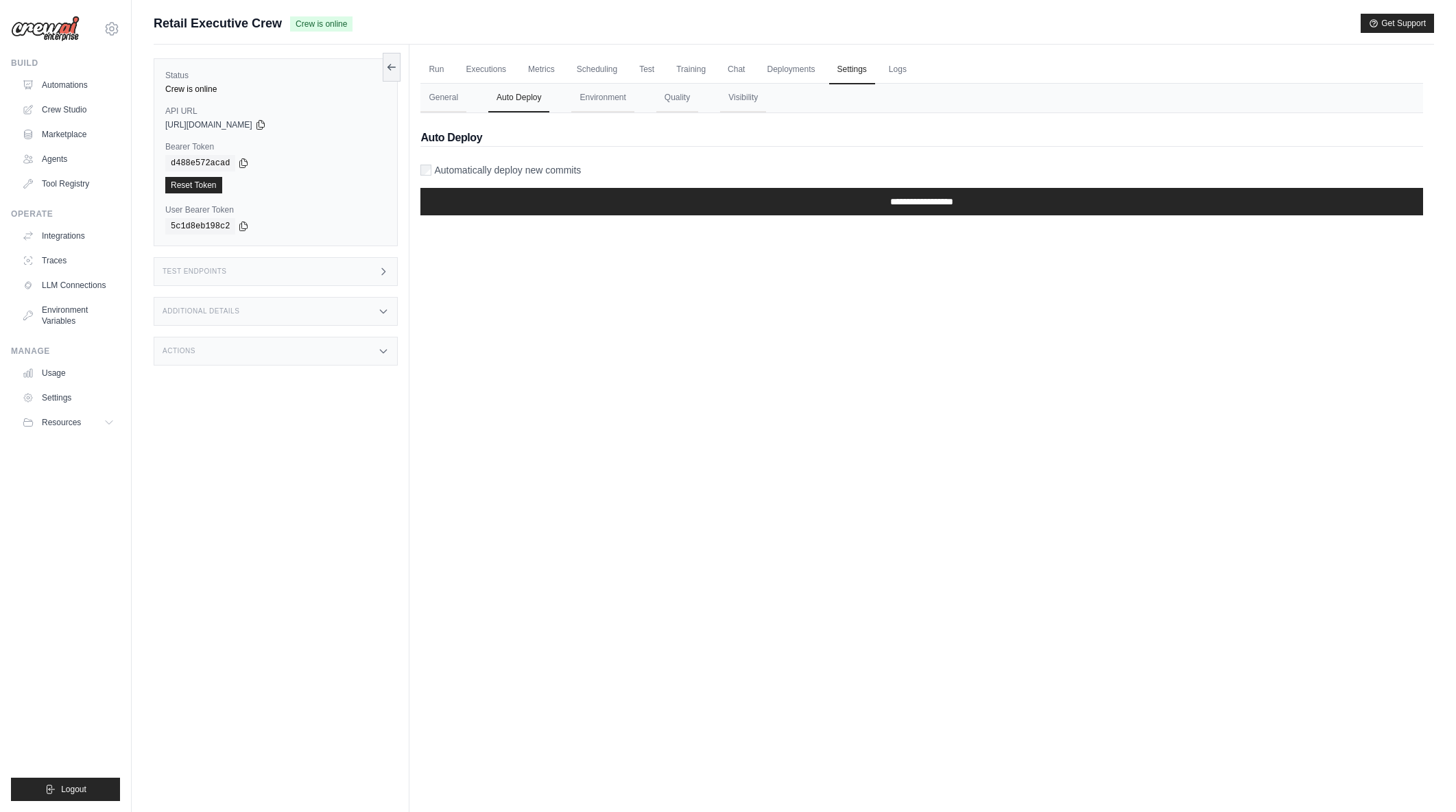
click at [496, 173] on label "Automatically deploy new commits" at bounding box center [507, 170] width 147 height 13
click at [598, 192] on input "**********" at bounding box center [921, 201] width 1002 height 28
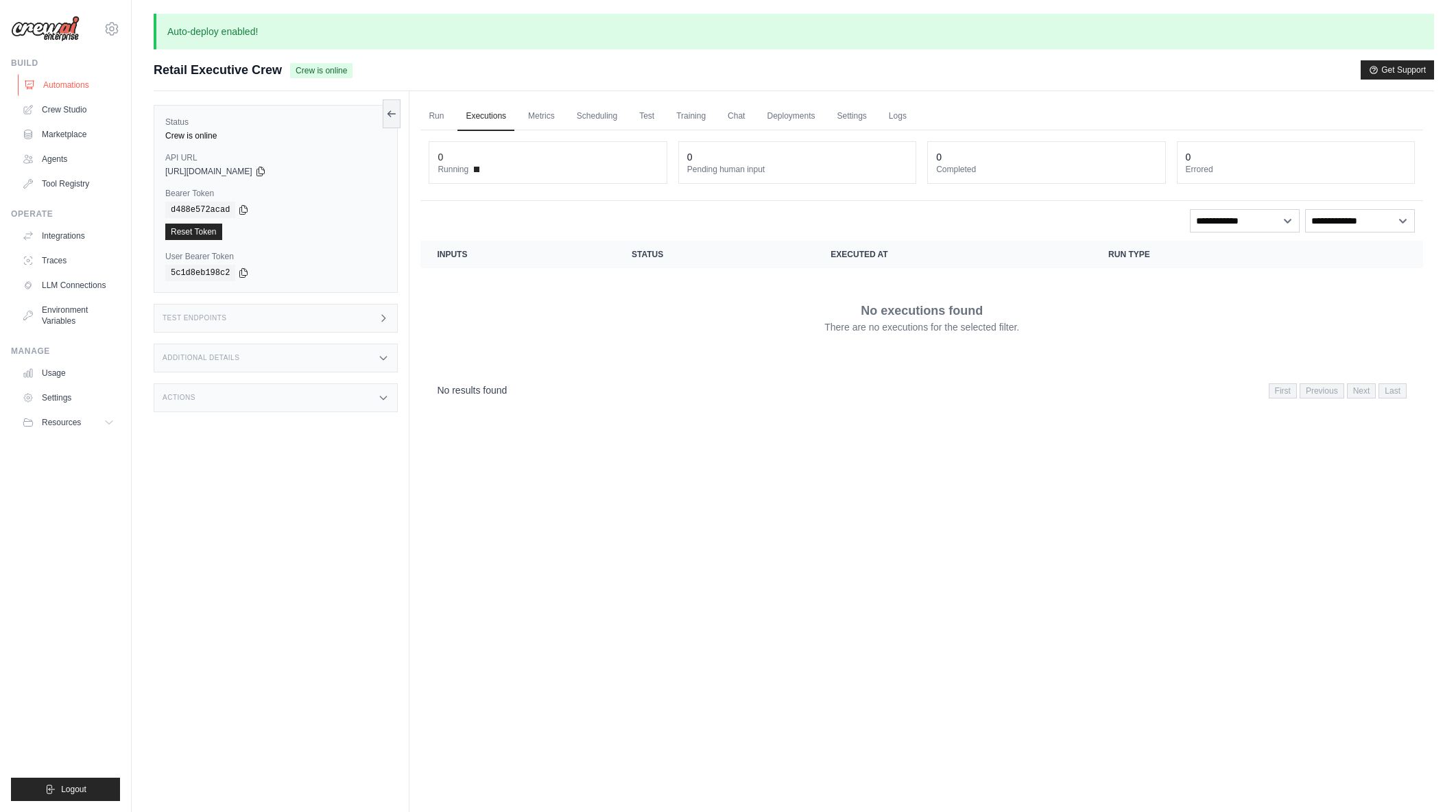
click at [85, 82] on link "Automations" at bounding box center [69, 85] width 103 height 22
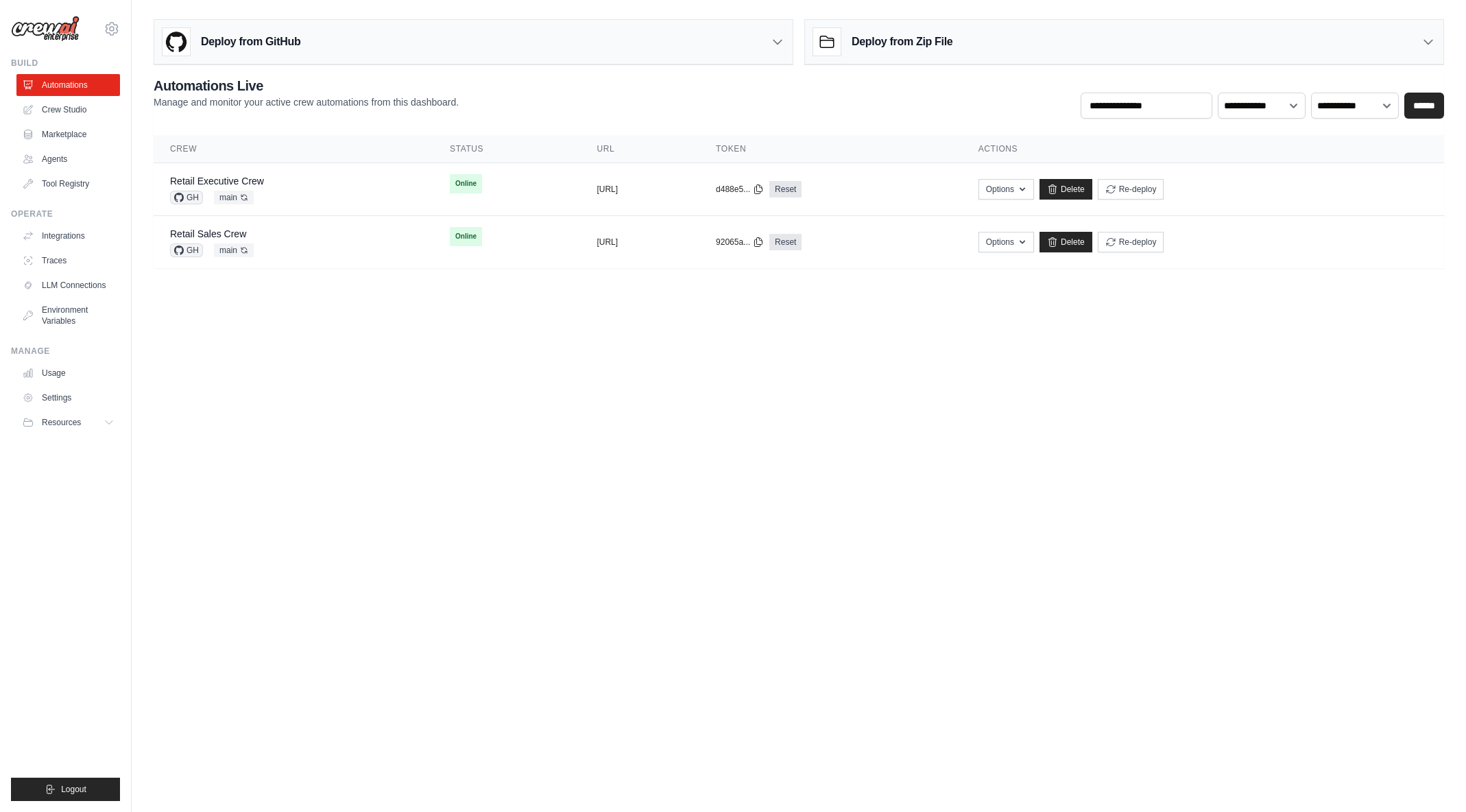
drag, startPoint x: 852, startPoint y: 582, endPoint x: 853, endPoint y: 596, distance: 14.0
click at [852, 582] on body "[EMAIL_ADDRESS][DOMAIN_NAME] [PERSON_NAME]'s Personal Organization Denodo Techn…" at bounding box center [733, 406] width 1466 height 812
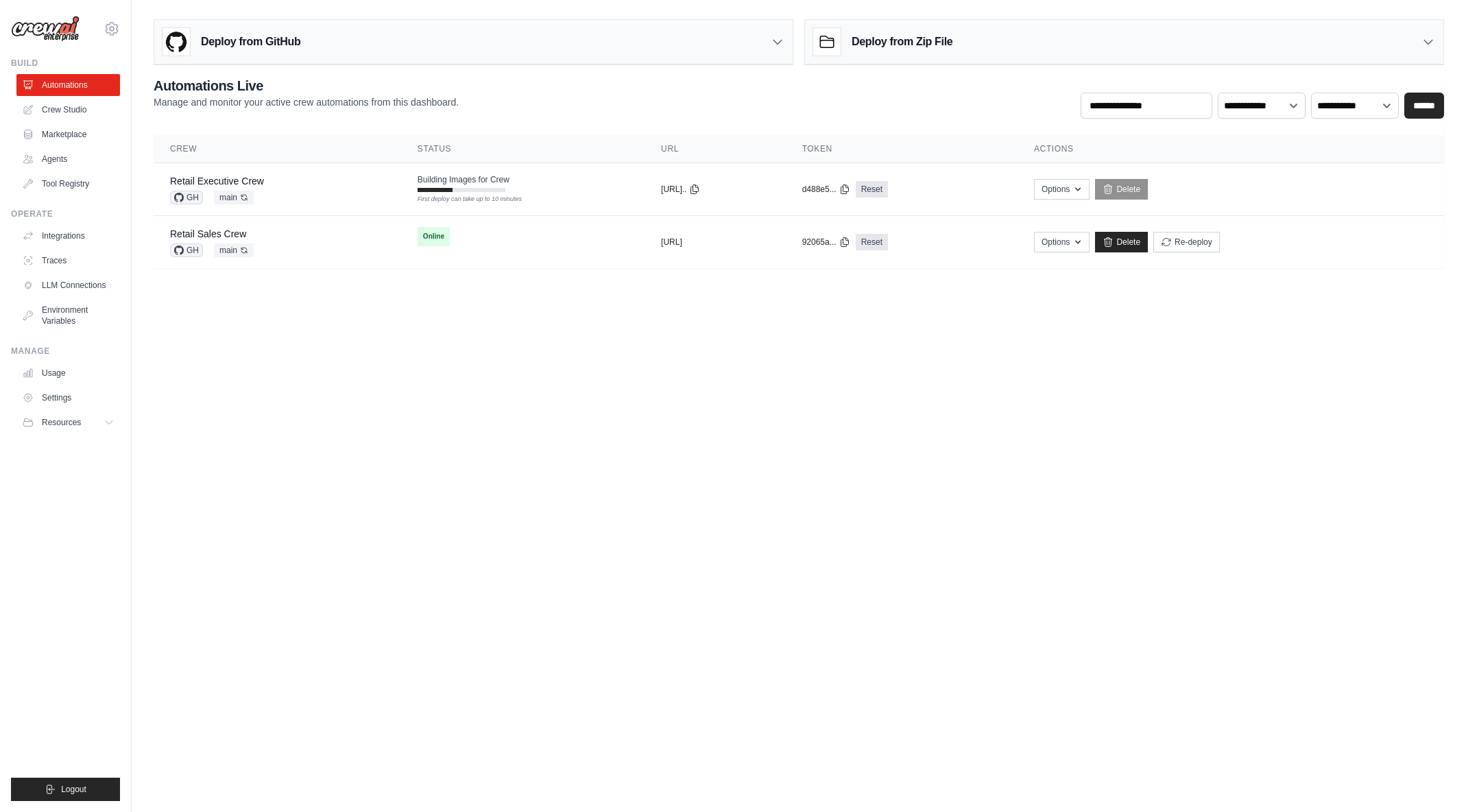
drag, startPoint x: 0, startPoint y: 0, endPoint x: 593, endPoint y: 450, distance: 744.4
click at [593, 450] on body "[EMAIL_ADDRESS][DOMAIN_NAME] [PERSON_NAME]'s Personal Organization Denodo Techn…" at bounding box center [733, 406] width 1466 height 812
